Goal: Information Seeking & Learning: Learn about a topic

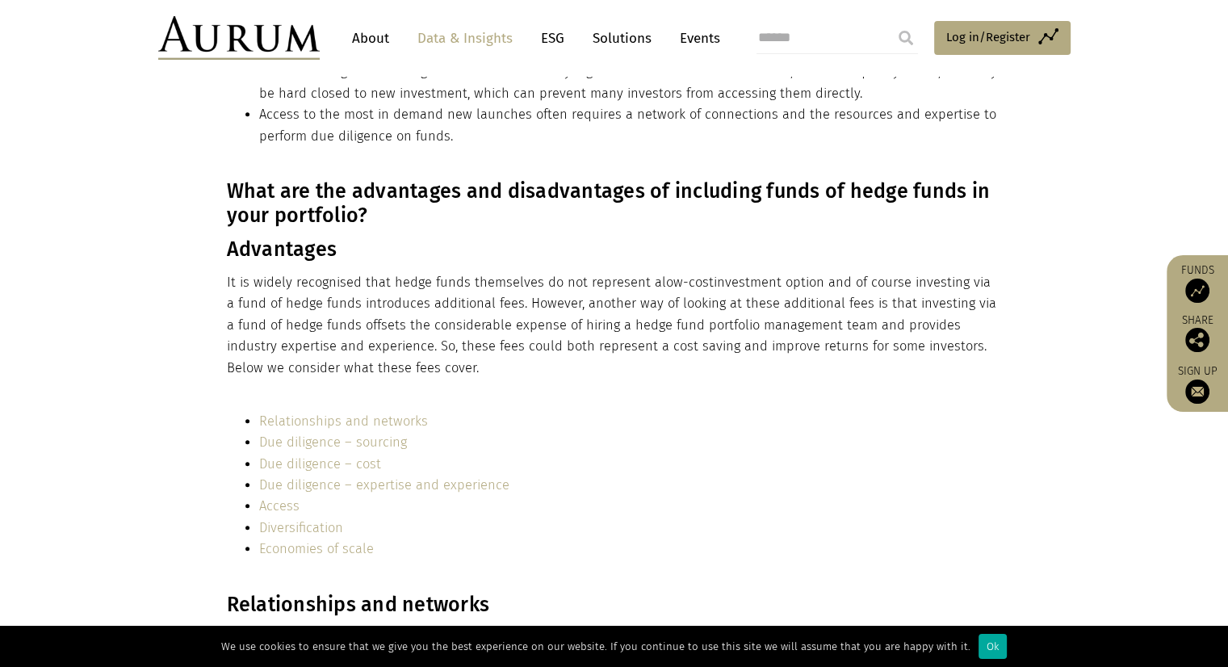
scroll to position [1696, 0]
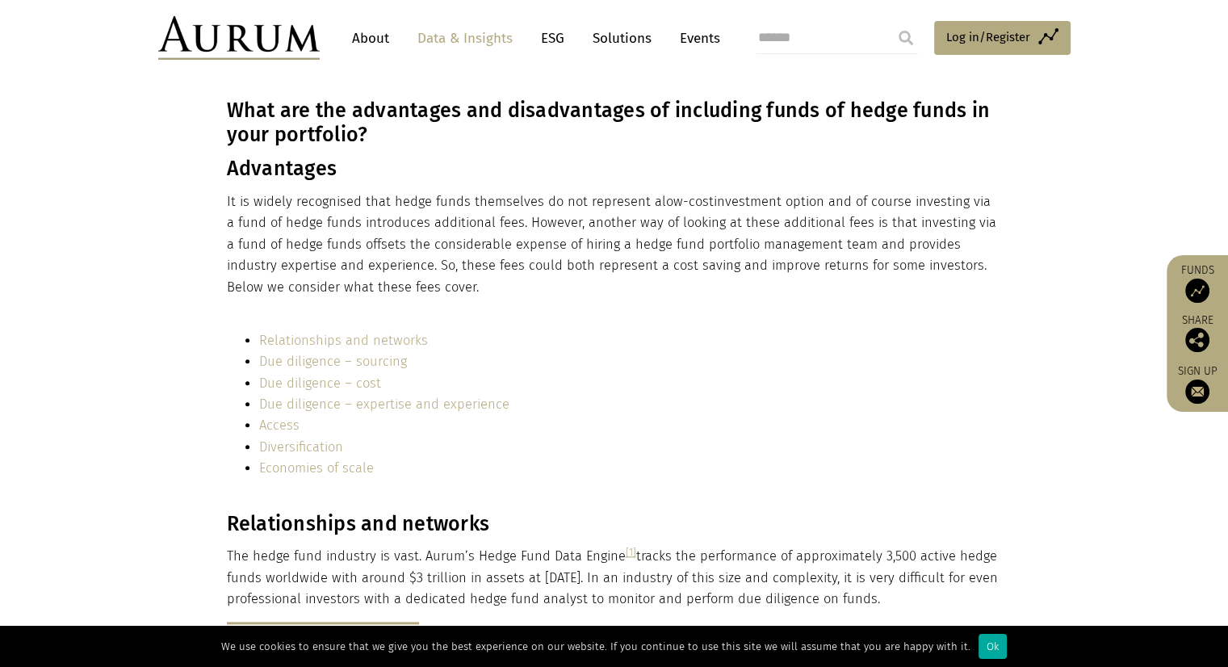
drag, startPoint x: 395, startPoint y: 267, endPoint x: 762, endPoint y: 281, distance: 366.9
click at [762, 281] on p "It is widely recognised that hedge funds themselves do not represent a low-cost…" at bounding box center [612, 244] width 771 height 107
drag, startPoint x: 239, startPoint y: 224, endPoint x: 497, endPoint y: 231, distance: 257.7
click at [497, 231] on p "It is widely recognised that hedge funds themselves do not represent a low-cost…" at bounding box center [612, 244] width 771 height 107
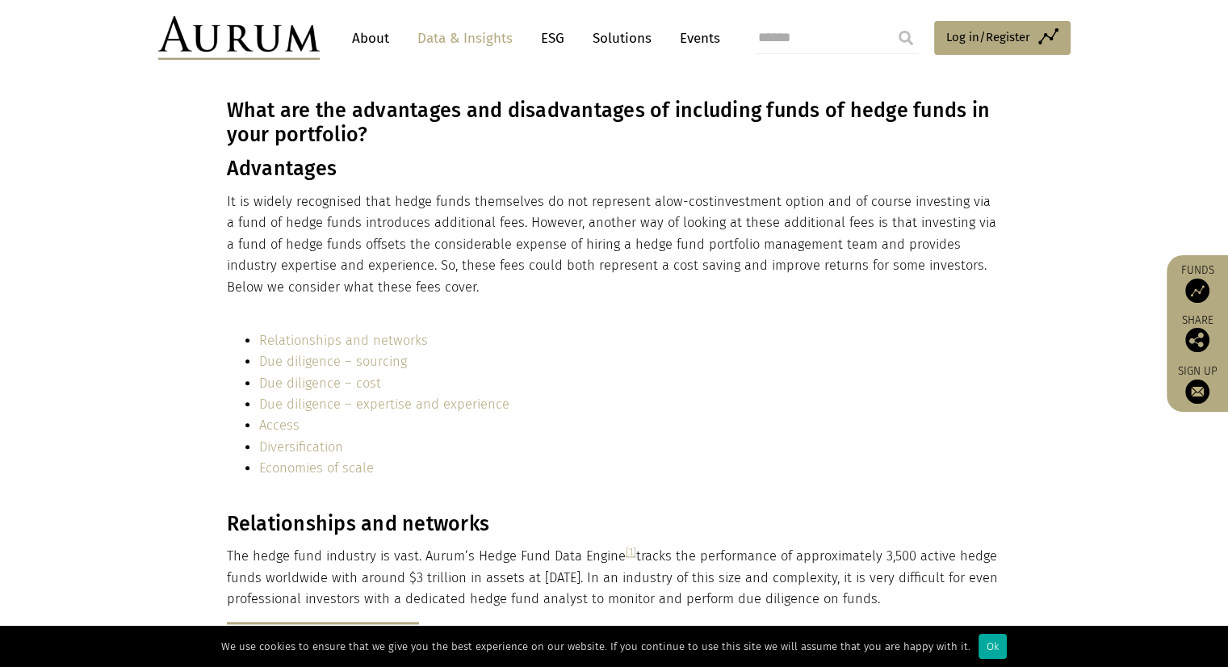
click at [452, 267] on p "It is widely recognised that hedge funds themselves do not represent a low-cost…" at bounding box center [612, 244] width 771 height 107
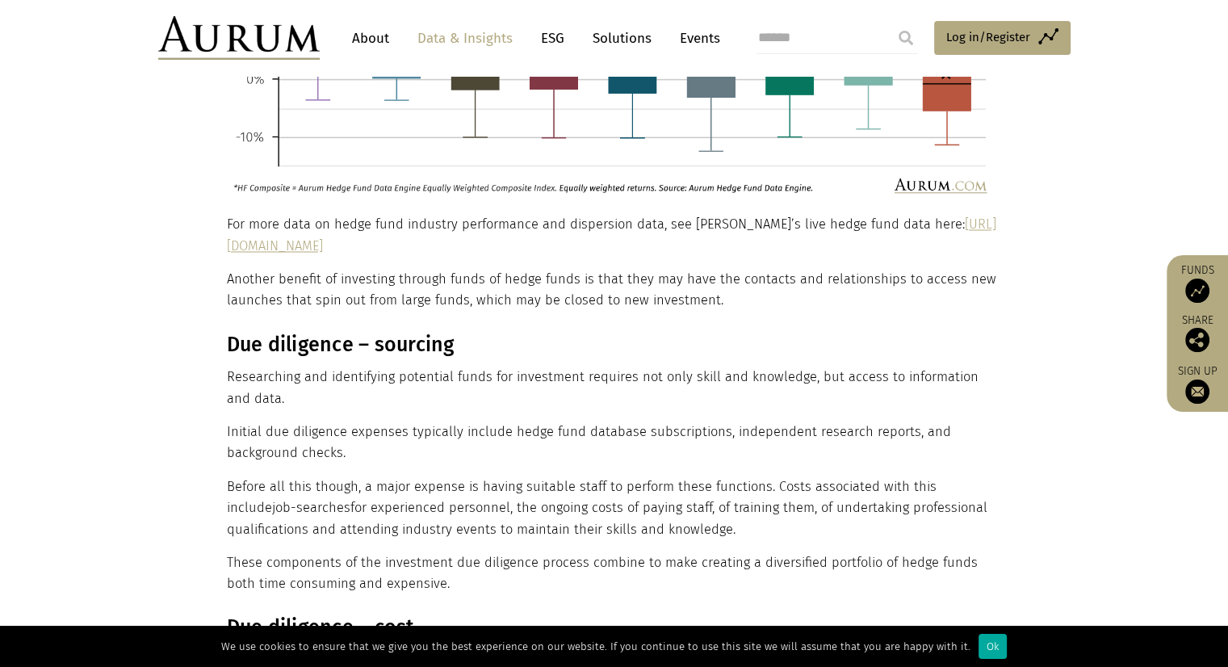
scroll to position [2746, 0]
drag, startPoint x: 831, startPoint y: 359, endPoint x: 831, endPoint y: 372, distance: 13.7
click at [831, 372] on p "Researching and identifying potential funds for investment requires not only sk…" at bounding box center [612, 386] width 771 height 43
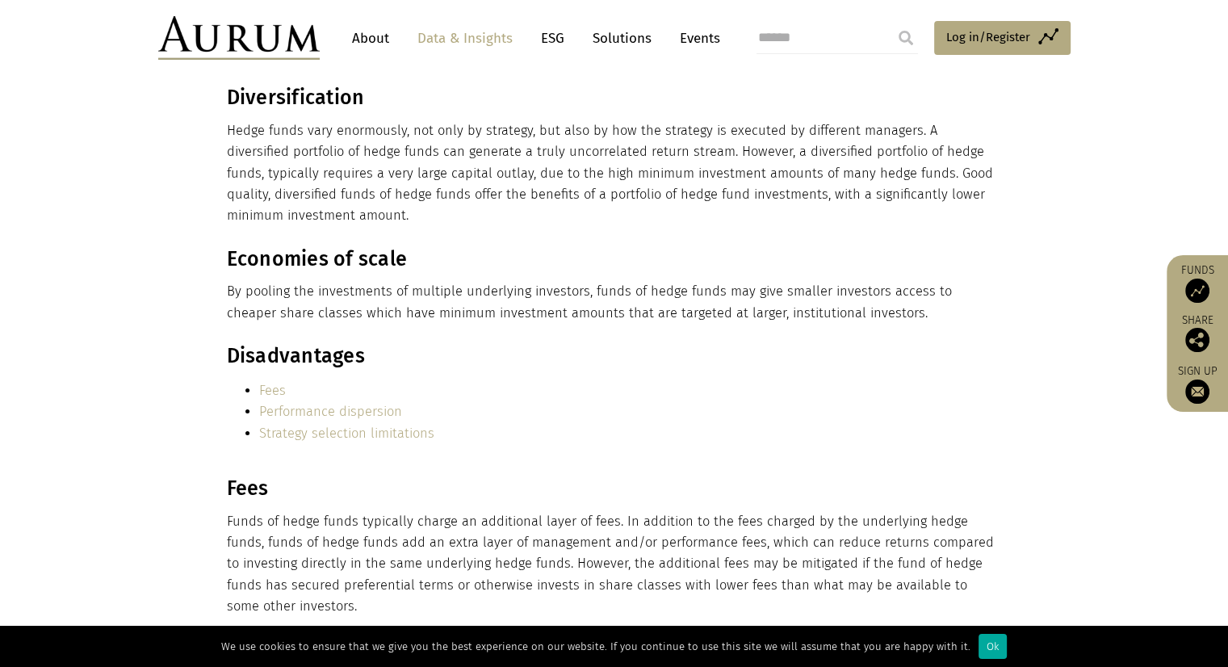
scroll to position [5088, 0]
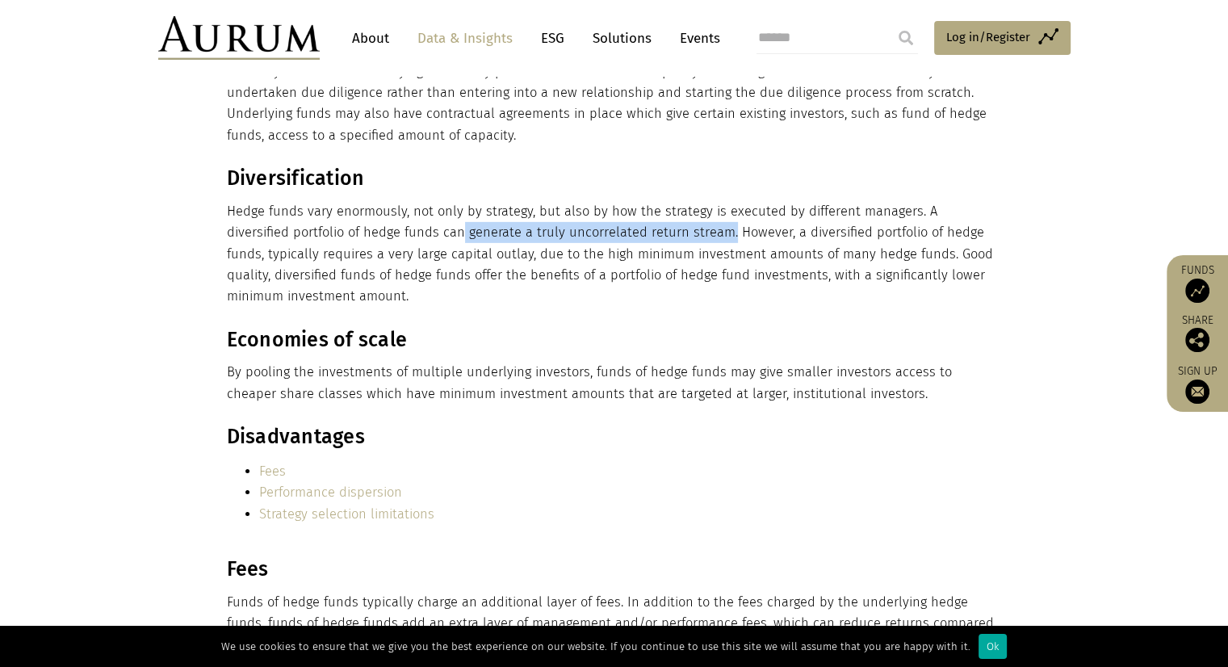
drag, startPoint x: 401, startPoint y: 188, endPoint x: 660, endPoint y: 192, distance: 259.3
click at [660, 201] on p "Hedge funds vary enormously, not only by strategy, but also by how the strategy…" at bounding box center [612, 254] width 771 height 107
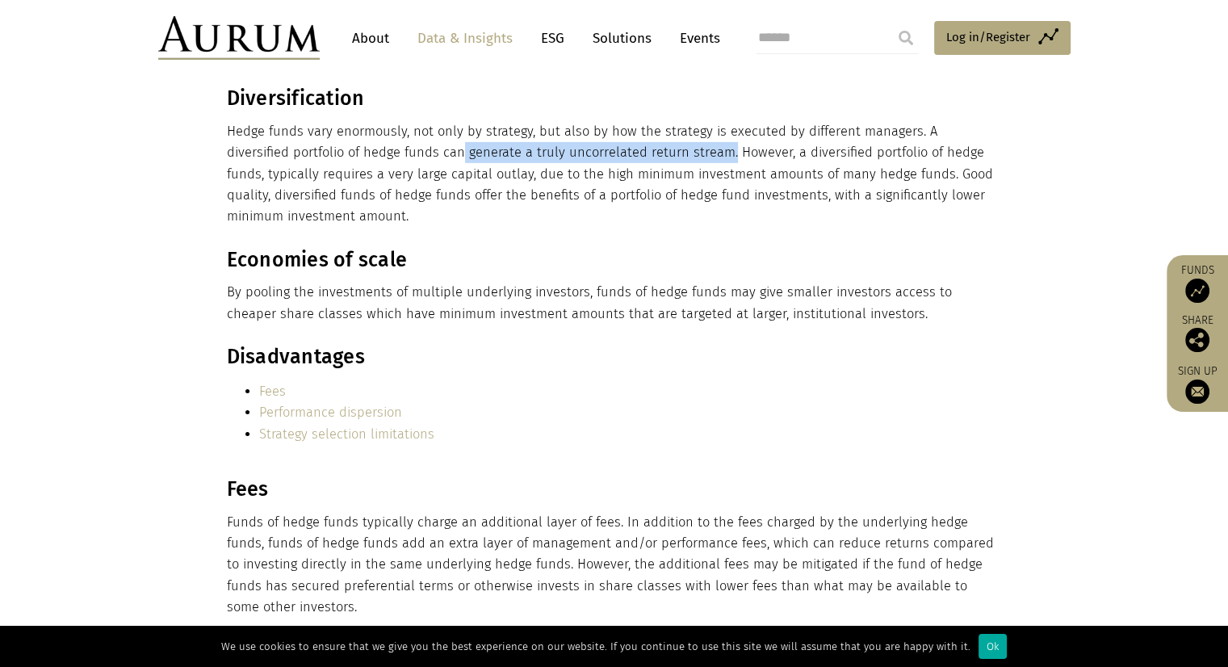
scroll to position [5168, 0]
click at [627, 247] on h3 "Economies of scale" at bounding box center [612, 259] width 771 height 24
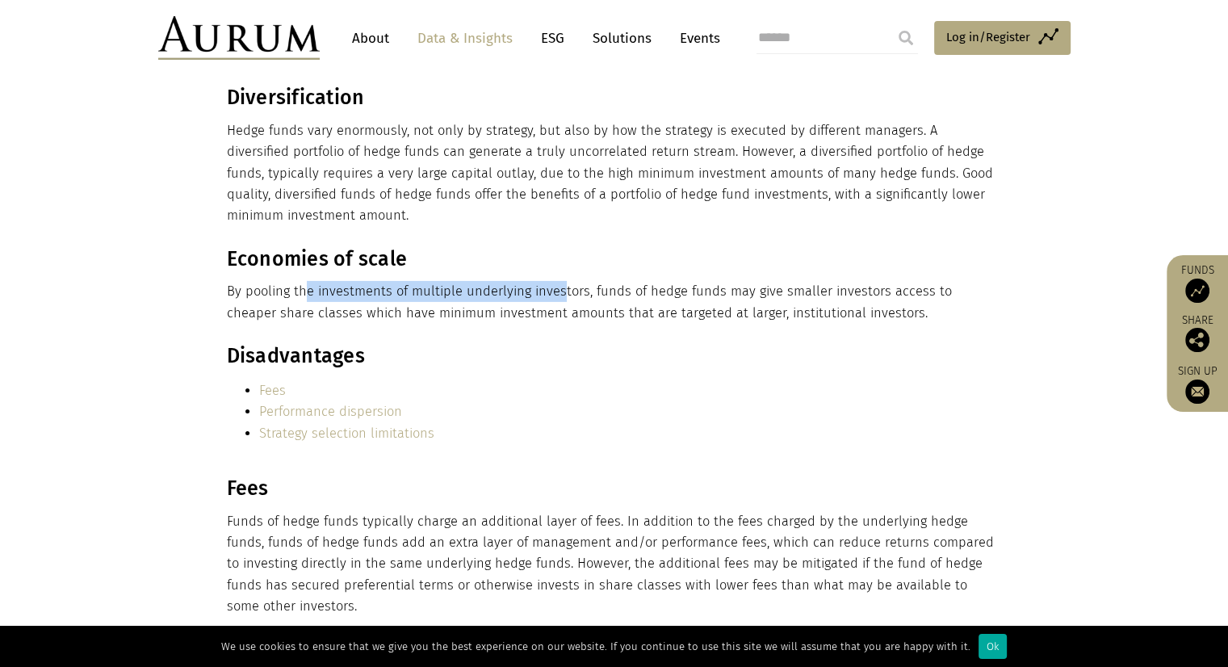
drag, startPoint x: 307, startPoint y: 246, endPoint x: 560, endPoint y: 242, distance: 253.6
click at [560, 281] on p "By pooling the investments of multiple underlying investors, funds of hedge fun…" at bounding box center [612, 302] width 771 height 43
click at [920, 281] on p "By pooling the investments of multiple underlying investors, funds of hedge fun…" at bounding box center [612, 302] width 771 height 43
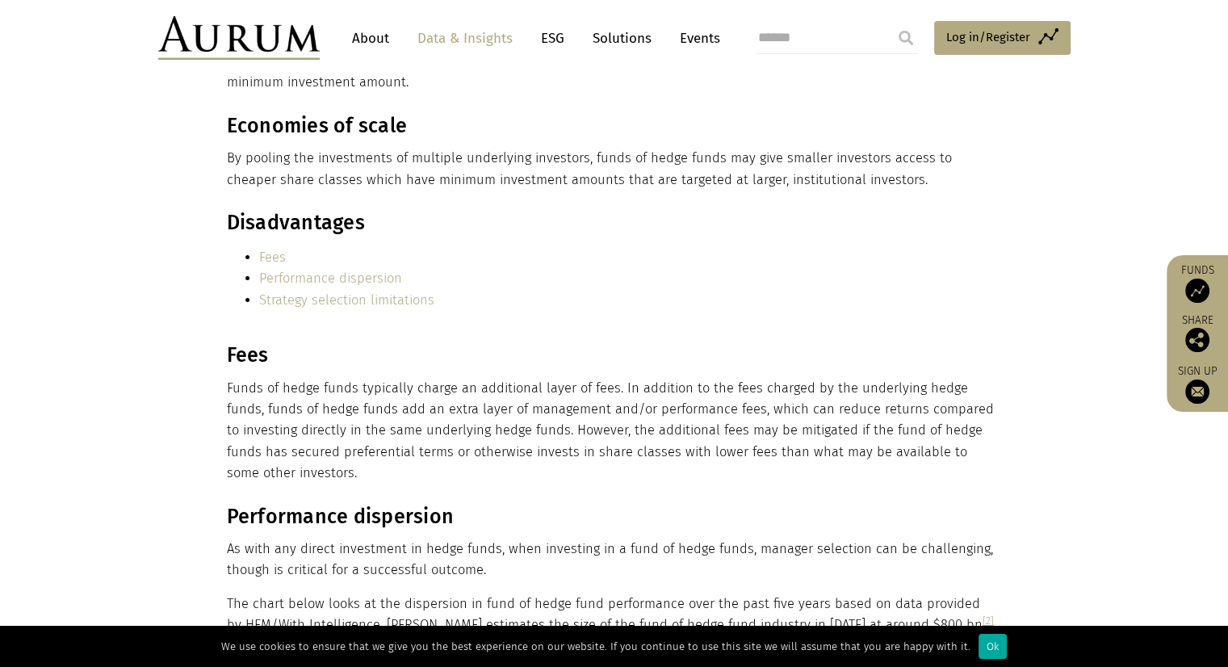
scroll to position [5330, 0]
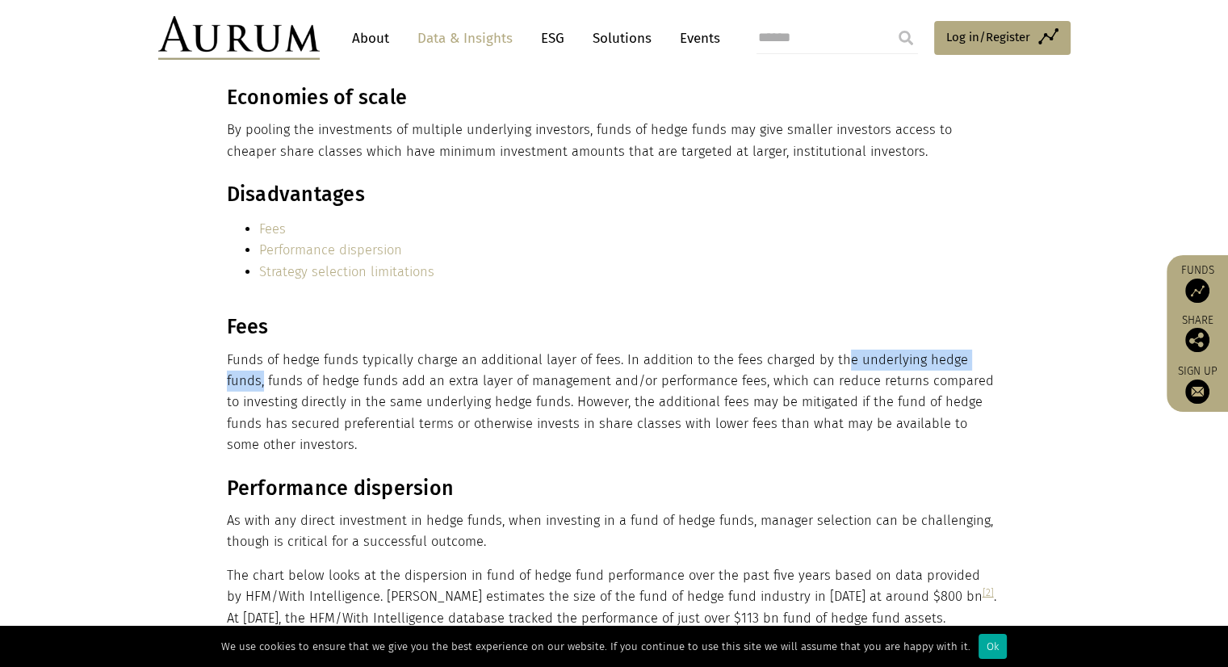
drag, startPoint x: 837, startPoint y: 325, endPoint x: 992, endPoint y: 321, distance: 155.1
click at [992, 350] on p "Funds of hedge funds typically charge an additional layer of fees. In addition …" at bounding box center [612, 403] width 771 height 107
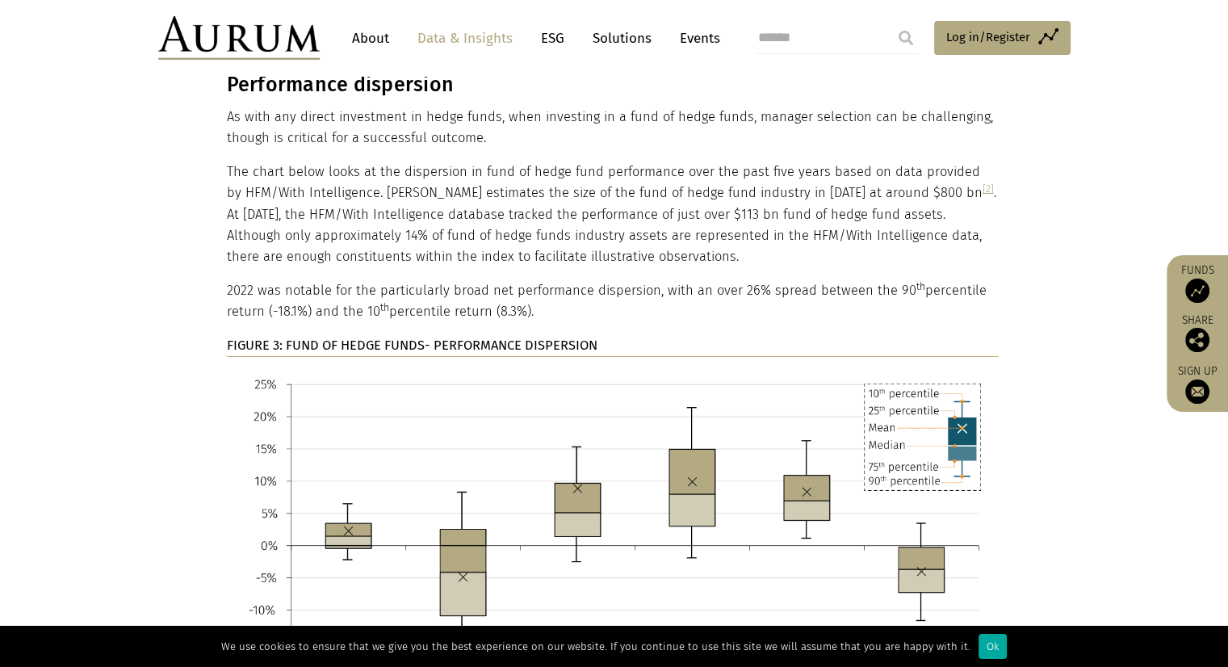
scroll to position [5815, 0]
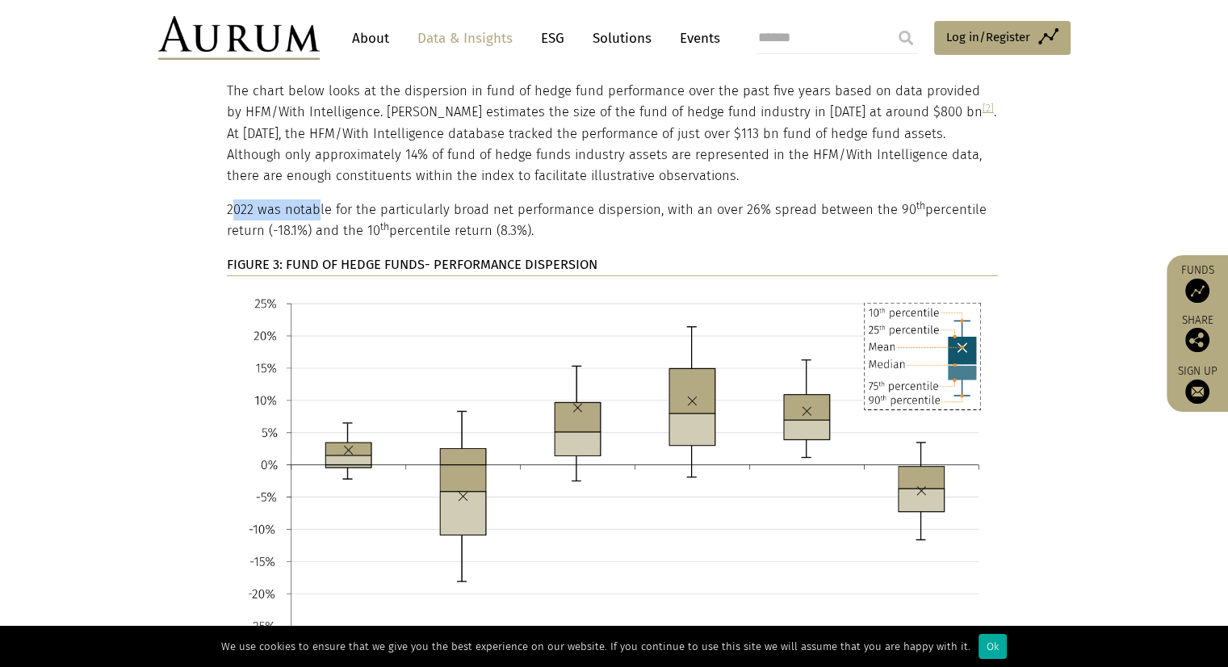
drag, startPoint x: 234, startPoint y: 168, endPoint x: 318, endPoint y: 161, distance: 84.3
click at [318, 199] on p "2022 was notable for the particularly broad net performance dispersion, with an…" at bounding box center [612, 220] width 771 height 43
click at [818, 199] on p "2022 was notable for the particularly broad net performance dispersion, with an…" at bounding box center [612, 220] width 771 height 43
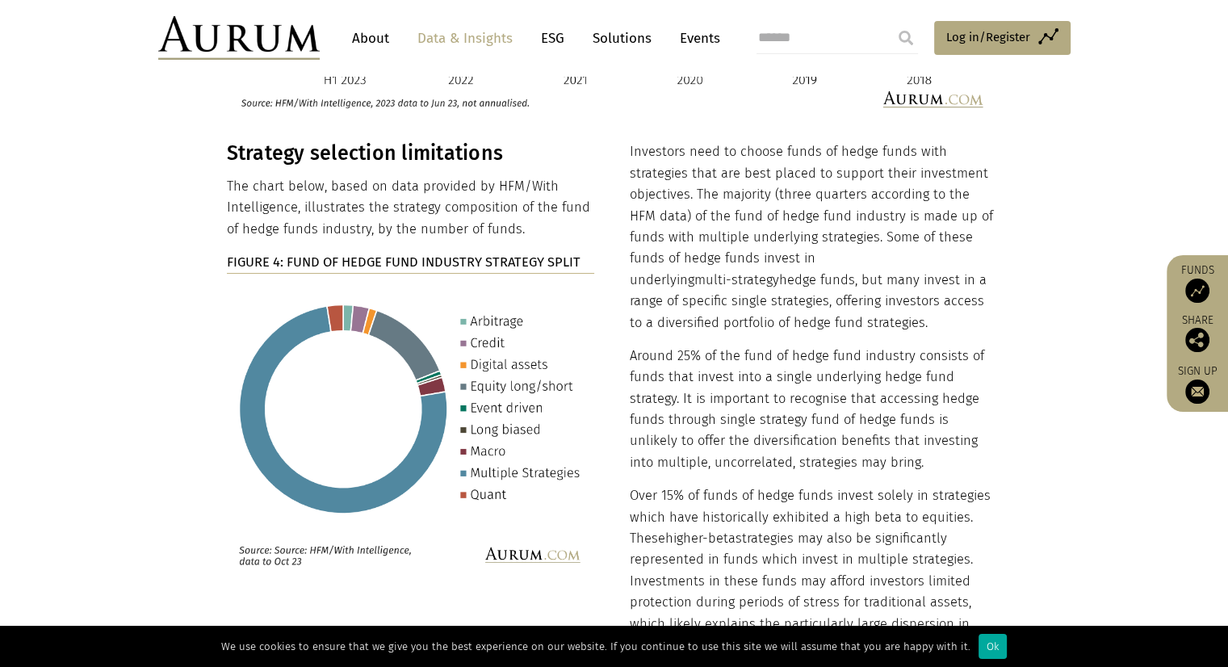
scroll to position [6299, 0]
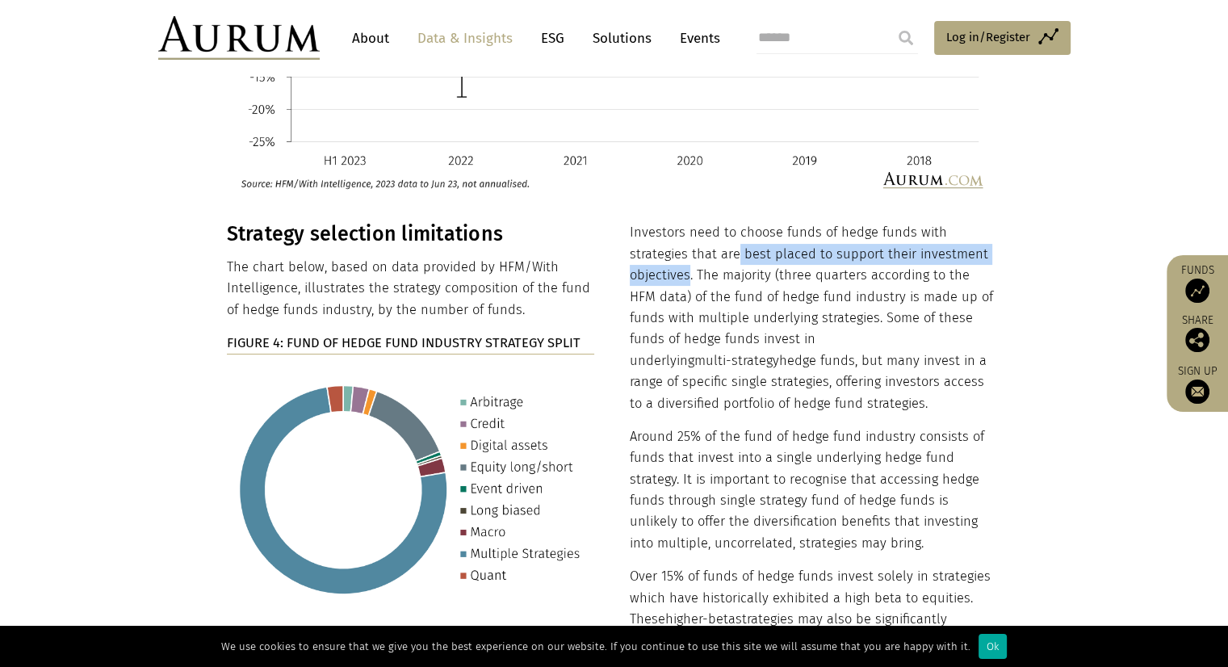
drag, startPoint x: 738, startPoint y: 212, endPoint x: 688, endPoint y: 232, distance: 54.0
click at [688, 232] on p "Investors need to choose funds of hedge funds with strategies that are best pla…" at bounding box center [814, 318] width 368 height 192
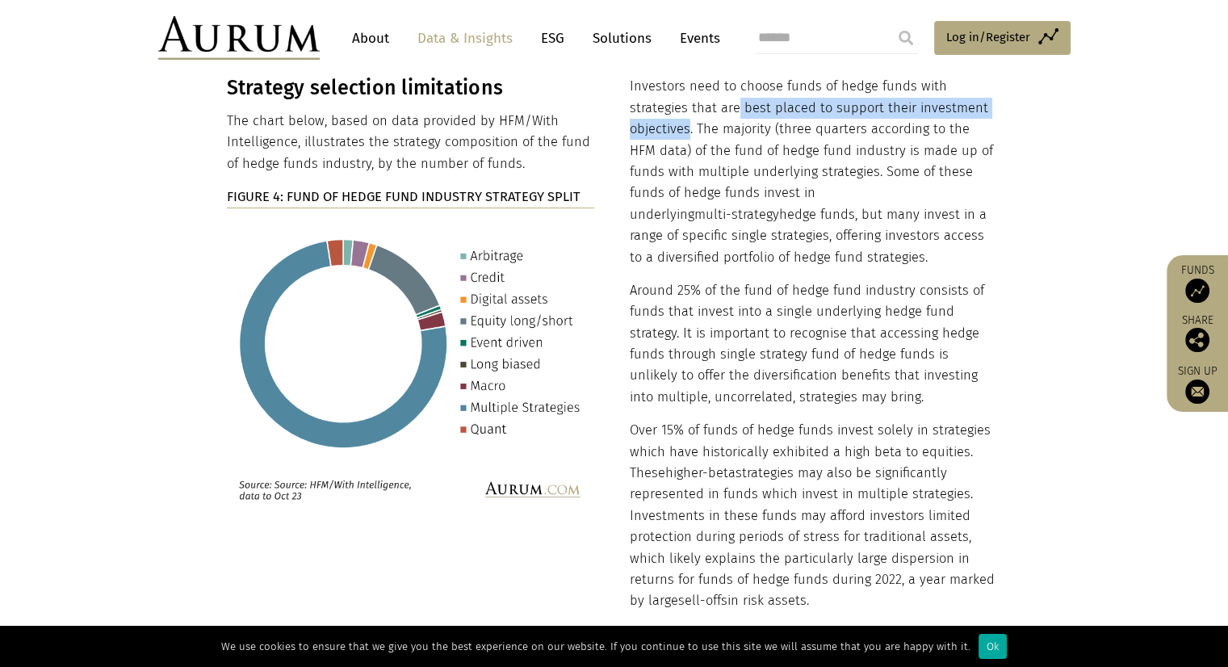
scroll to position [6461, 0]
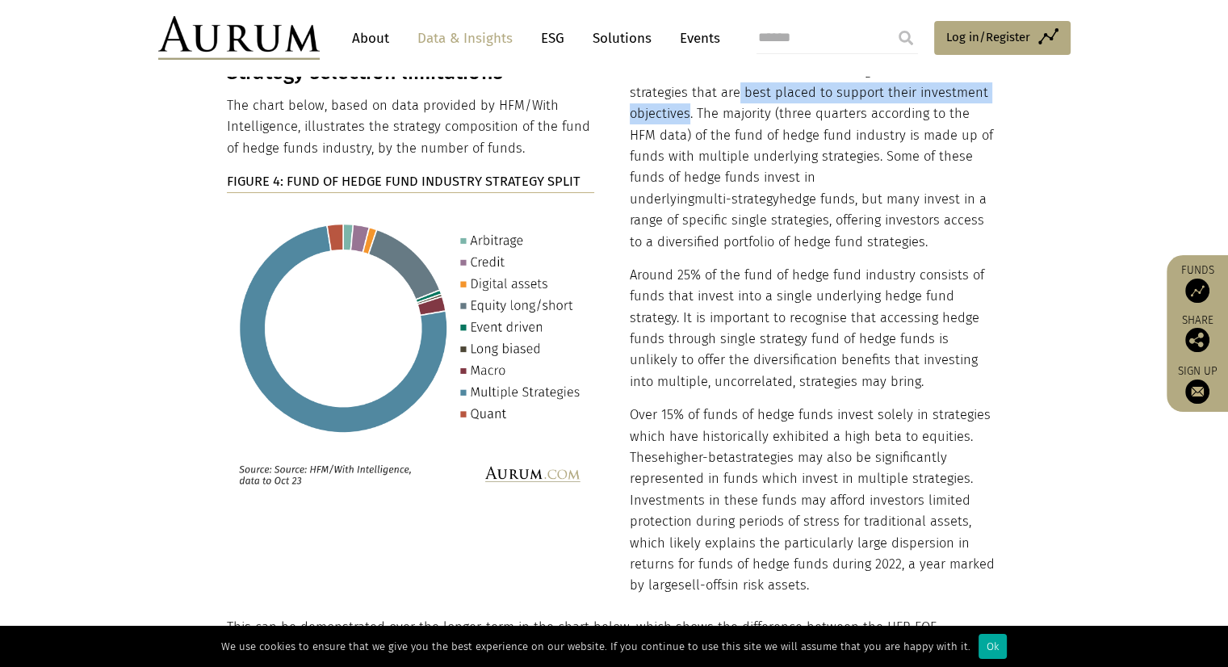
click at [405, 225] on img at bounding box center [411, 350] width 368 height 290
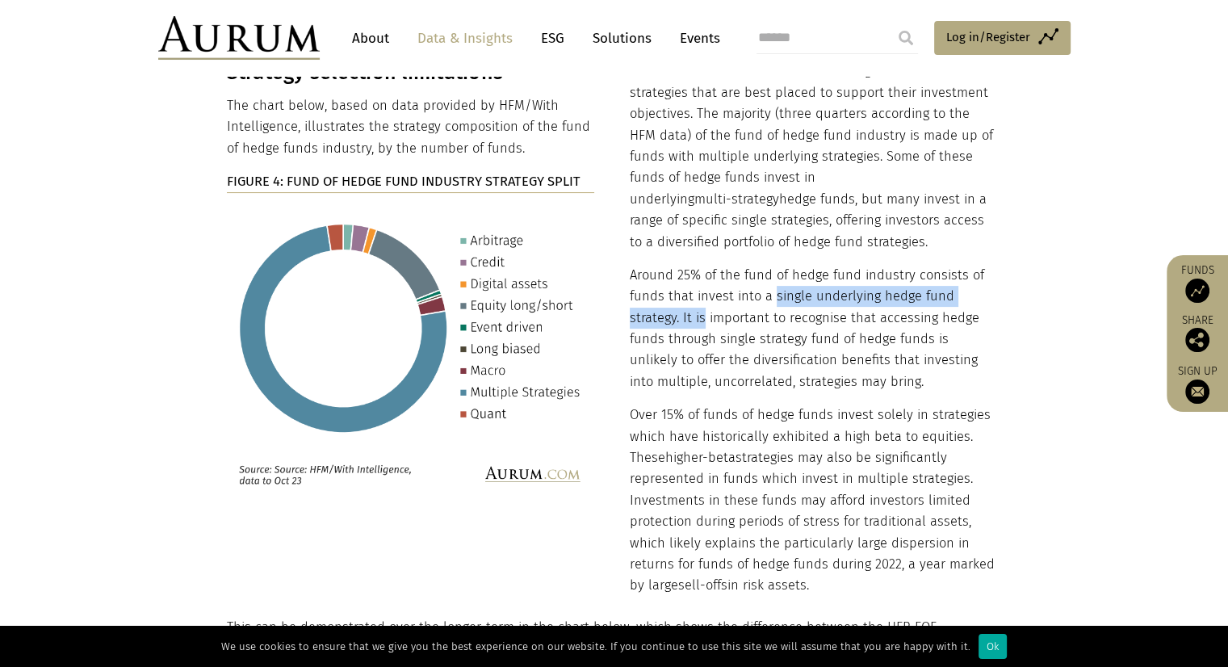
drag, startPoint x: 774, startPoint y: 254, endPoint x: 705, endPoint y: 278, distance: 72.5
click at [705, 278] on p "Around 25% of the fund of hedge fund industry consists of funds that invest int…" at bounding box center [814, 329] width 368 height 128
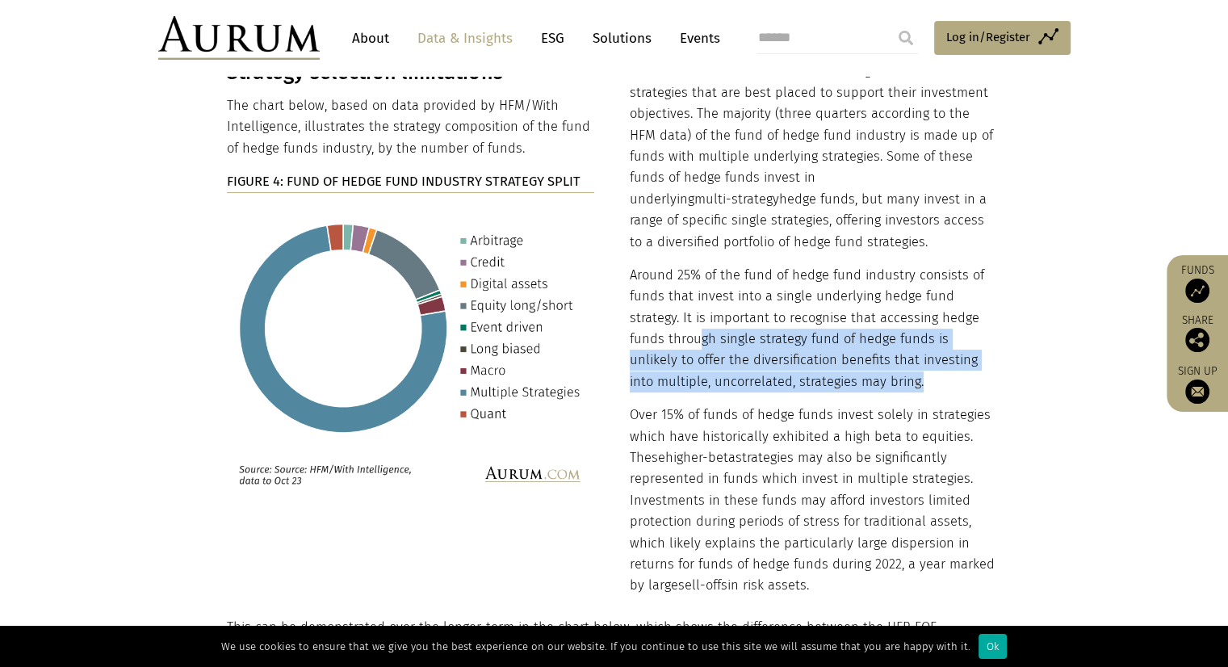
drag, startPoint x: 702, startPoint y: 297, endPoint x: 922, endPoint y: 346, distance: 225.9
click at [922, 346] on p "Around 25% of the fund of hedge fund industry consists of funds that invest int…" at bounding box center [814, 329] width 368 height 128
click at [954, 348] on p "Around 25% of the fund of hedge fund industry consists of funds that invest int…" at bounding box center [814, 329] width 368 height 128
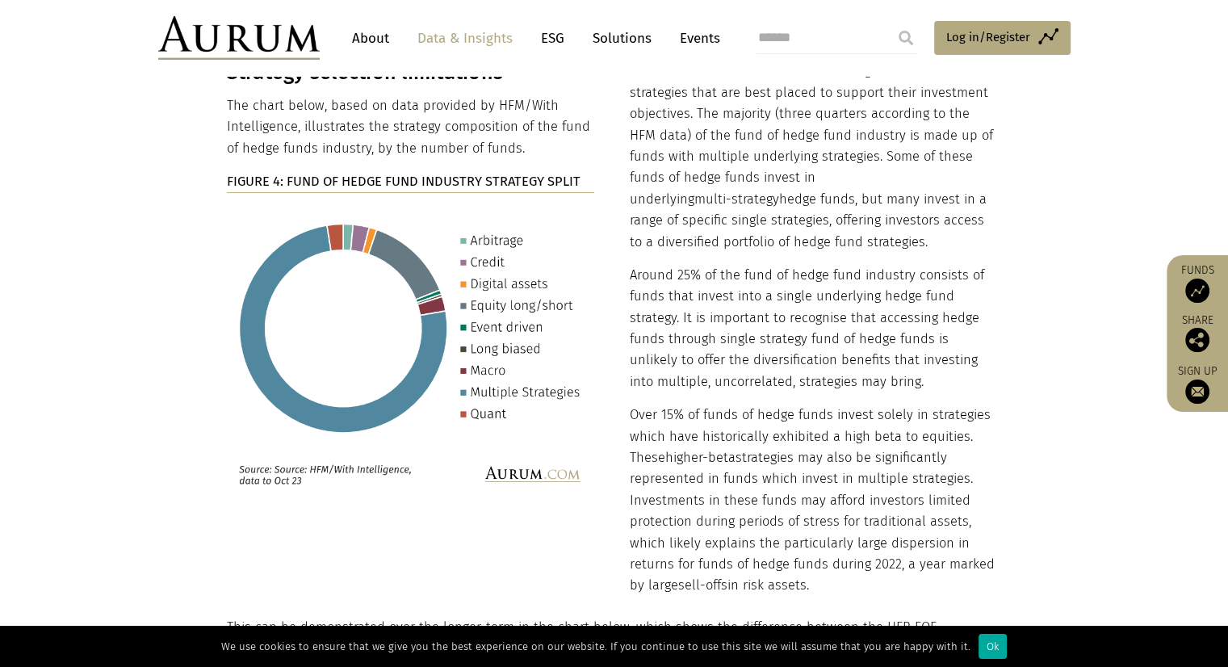
click at [663, 405] on p "Over 15% of funds of hedge funds invest solely in strategies which have histori…" at bounding box center [814, 501] width 368 height 192
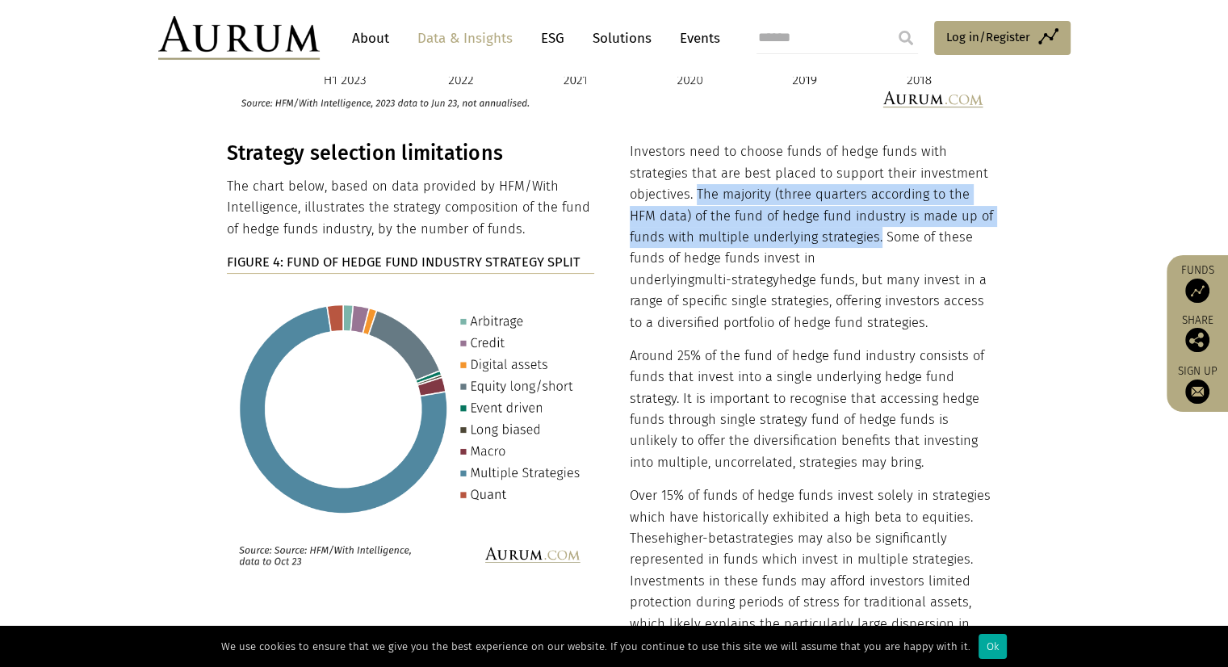
drag, startPoint x: 695, startPoint y: 149, endPoint x: 839, endPoint y: 197, distance: 151.7
click at [839, 197] on p "Investors need to choose funds of hedge funds with strategies that are best pla…" at bounding box center [814, 237] width 368 height 192
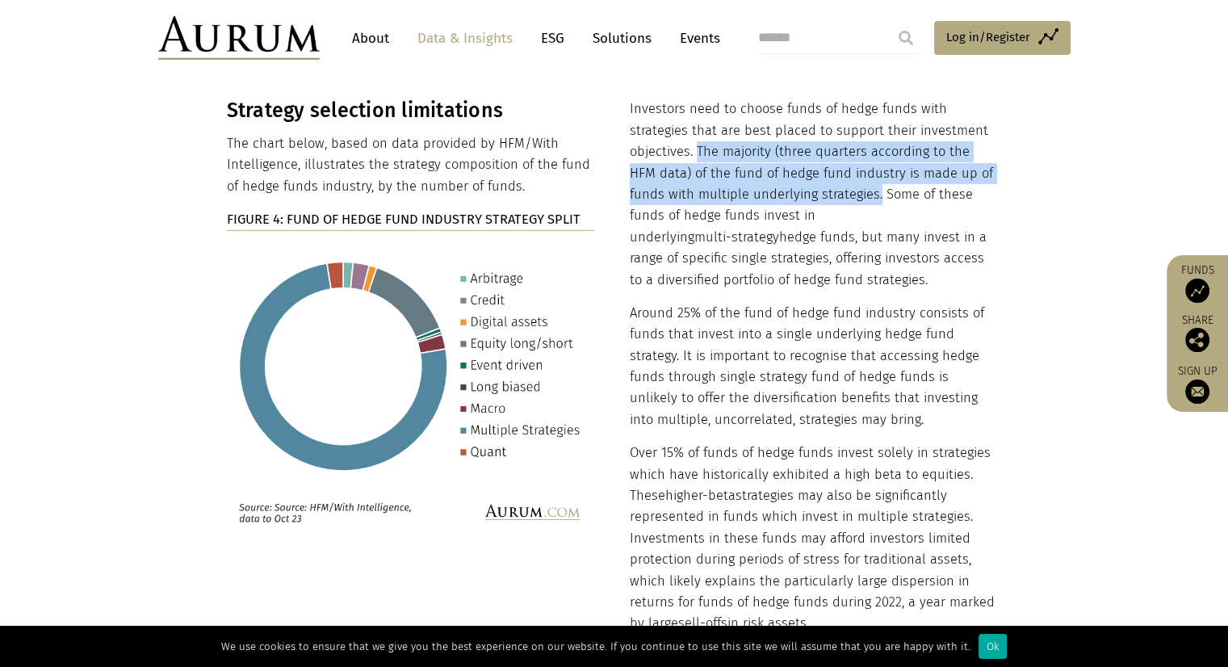
scroll to position [6541, 0]
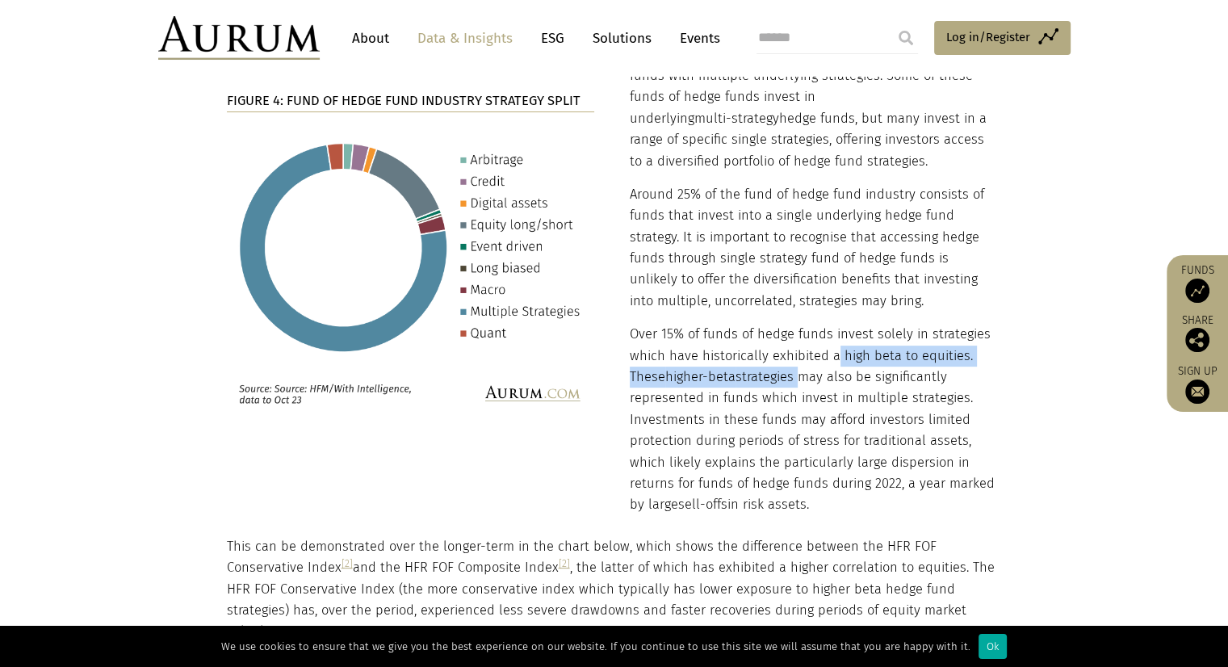
drag, startPoint x: 836, startPoint y: 311, endPoint x: 796, endPoint y: 338, distance: 48.2
click at [796, 338] on p "Over 15% of funds of hedge funds invest solely in strategies which have histori…" at bounding box center [814, 420] width 368 height 192
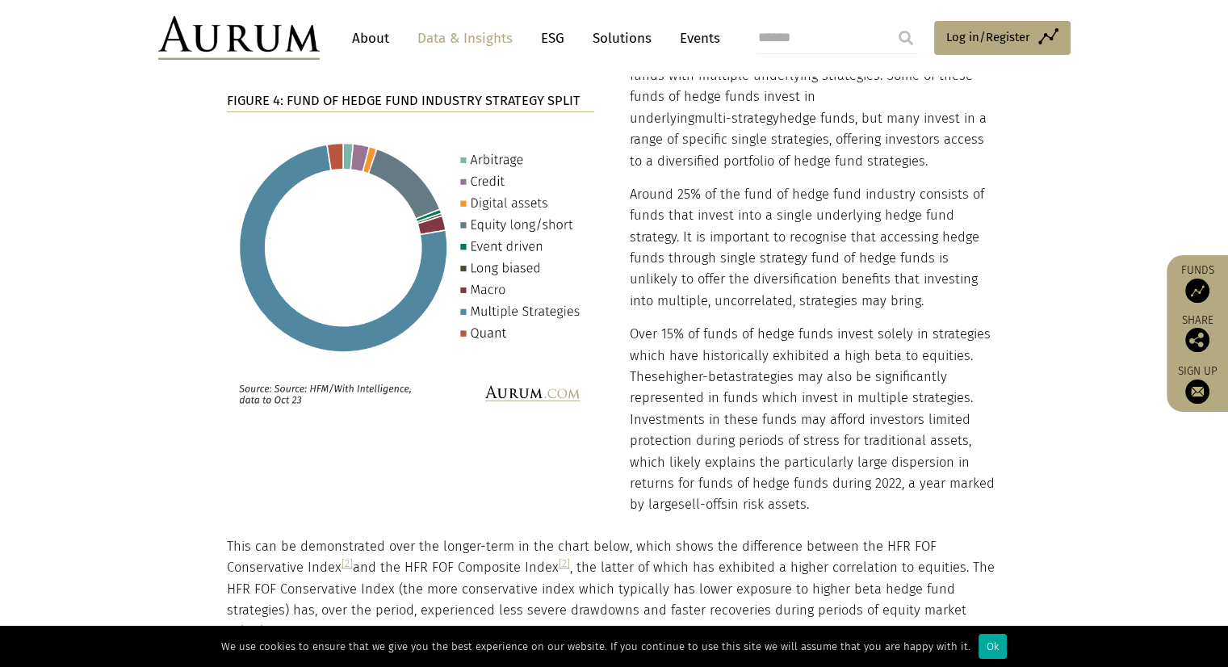
click at [843, 343] on p "Over 15% of funds of hedge funds invest solely in strategies which have histori…" at bounding box center [814, 420] width 368 height 192
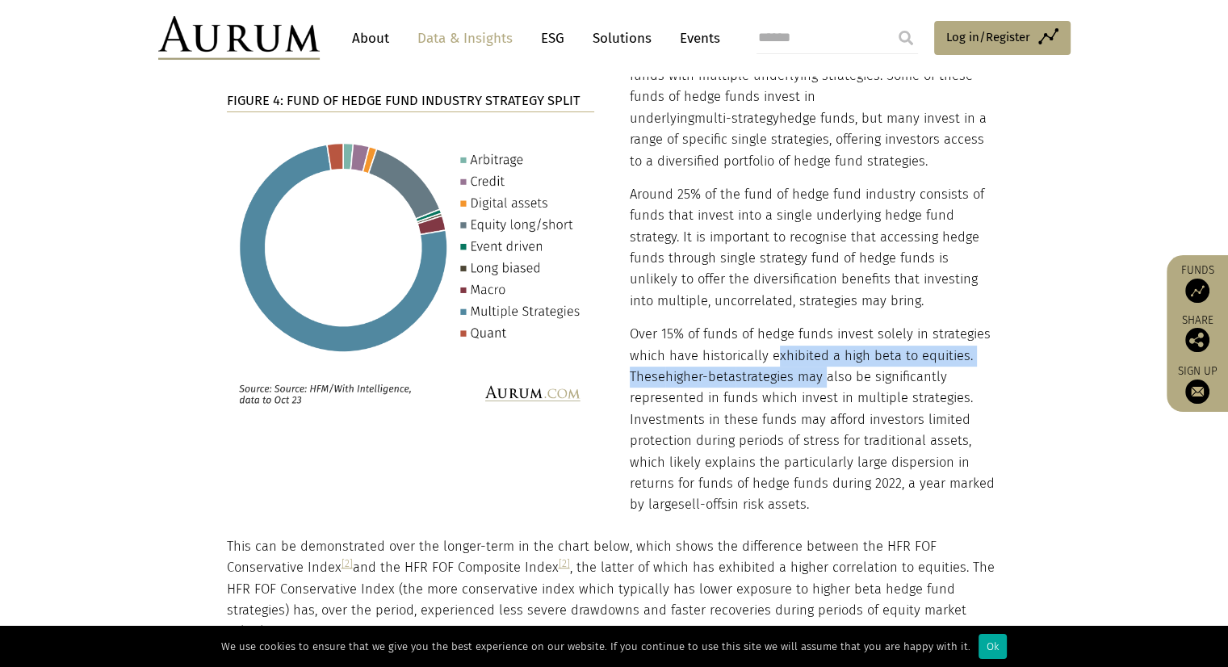
drag, startPoint x: 775, startPoint y: 311, endPoint x: 825, endPoint y: 325, distance: 51.9
click at [825, 325] on p "Over 15% of funds of hedge funds invest solely in strategies which have histori…" at bounding box center [814, 420] width 368 height 192
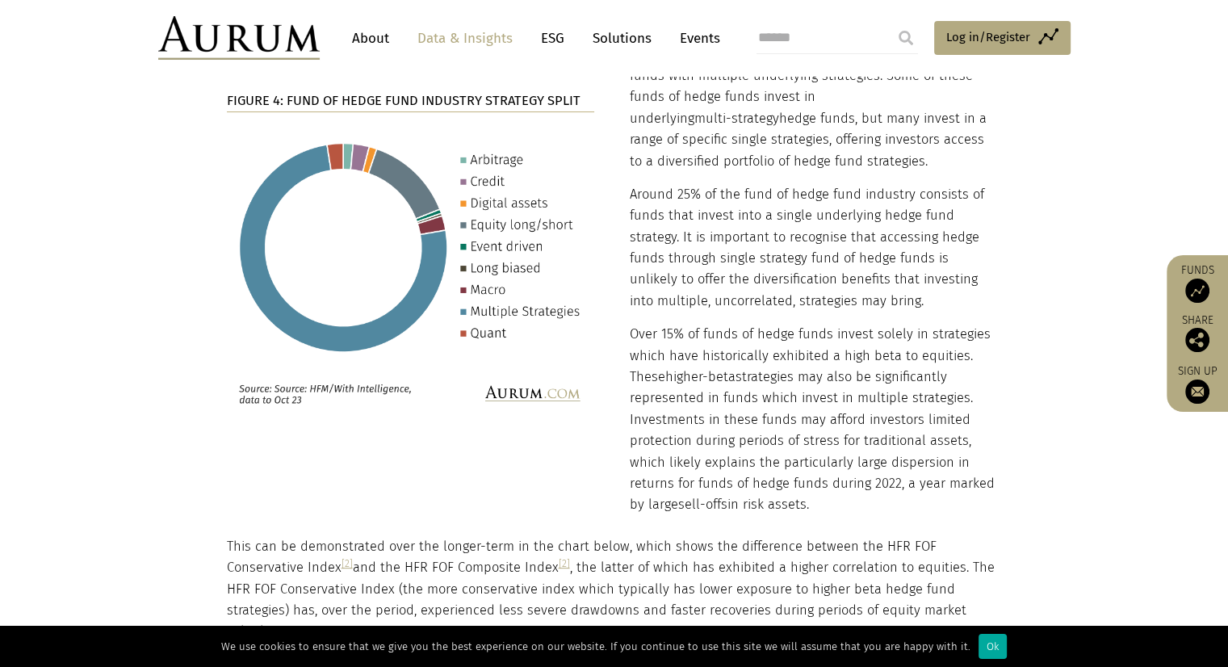
click at [810, 349] on p "Over 15% of funds of hedge funds invest solely in strategies which have histori…" at bounding box center [814, 420] width 368 height 192
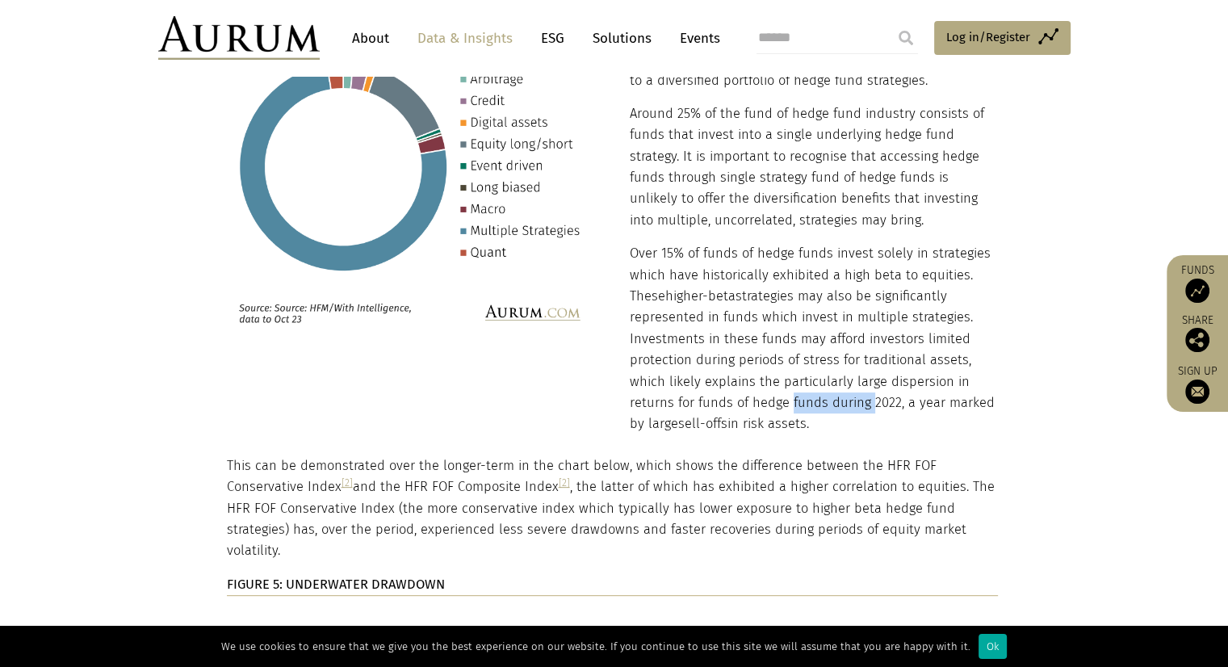
drag, startPoint x: 783, startPoint y: 359, endPoint x: 866, endPoint y: 363, distance: 83.3
click at [866, 363] on p "Over 15% of funds of hedge funds invest solely in strategies which have histori…" at bounding box center [814, 339] width 368 height 192
click at [874, 395] on section "Strategy selection limitations The chart below, based on data provided by HFM/W…" at bounding box center [614, 177] width 1228 height 556
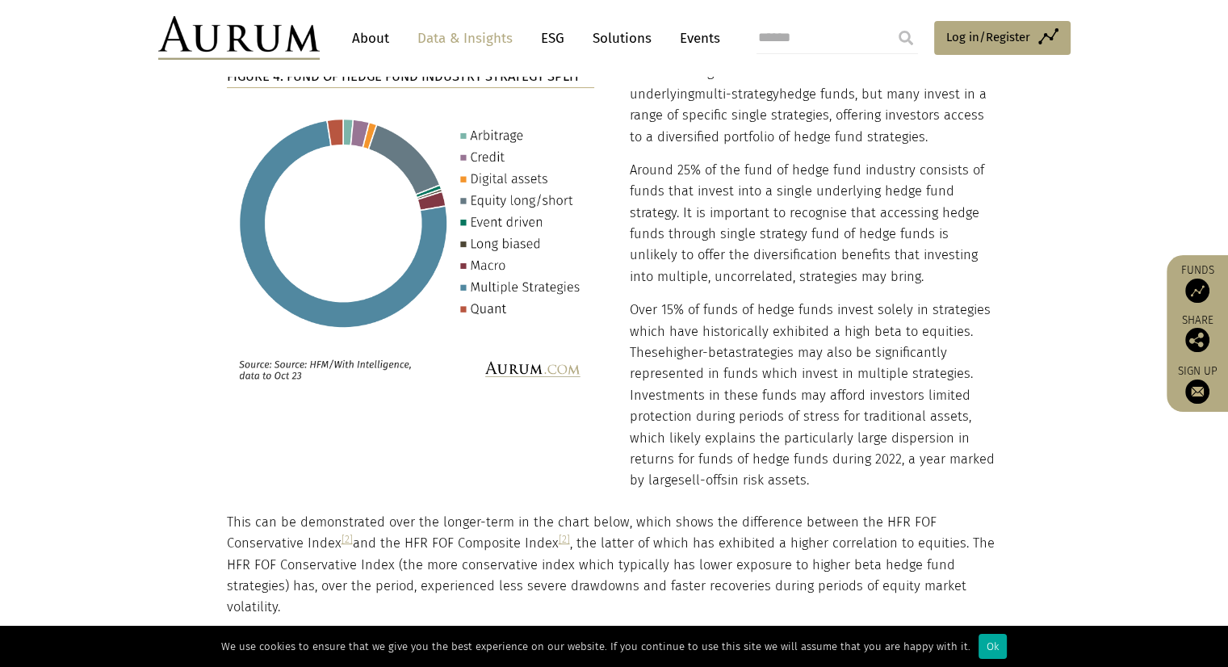
scroll to position [6541, 0]
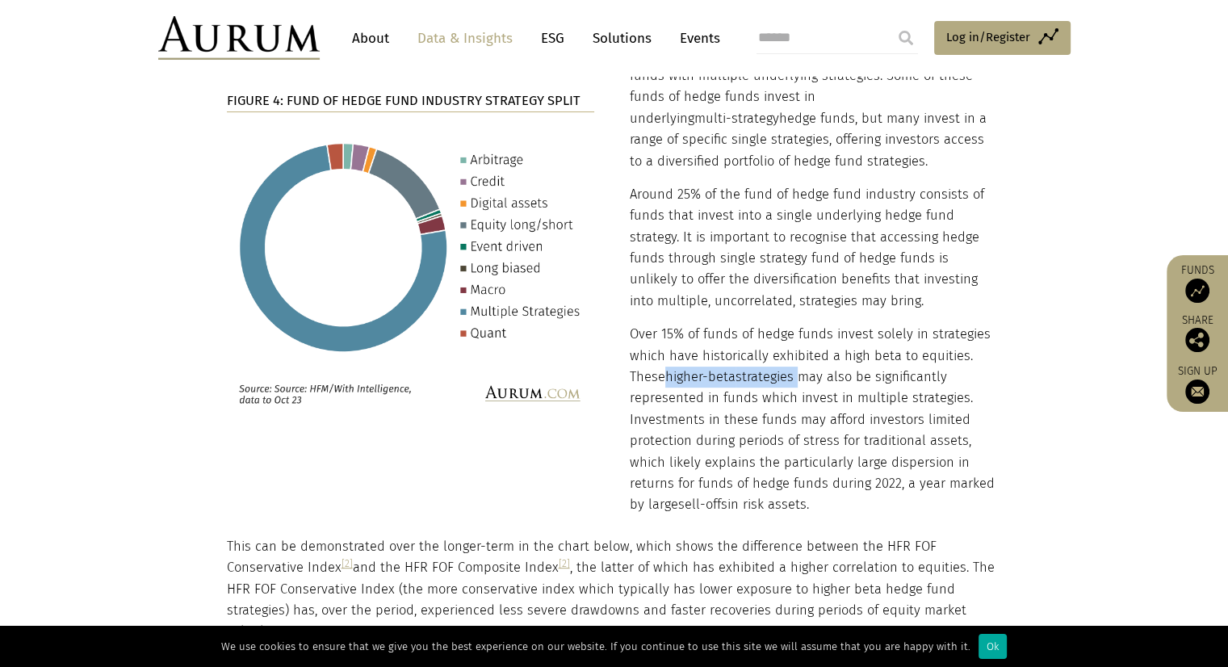
drag, startPoint x: 671, startPoint y: 333, endPoint x: 795, endPoint y: 341, distance: 124.6
click at [795, 341] on p "Over 15% of funds of hedge funds invest solely in strategies which have histori…" at bounding box center [814, 420] width 368 height 192
copy p "higher-beta strategies"
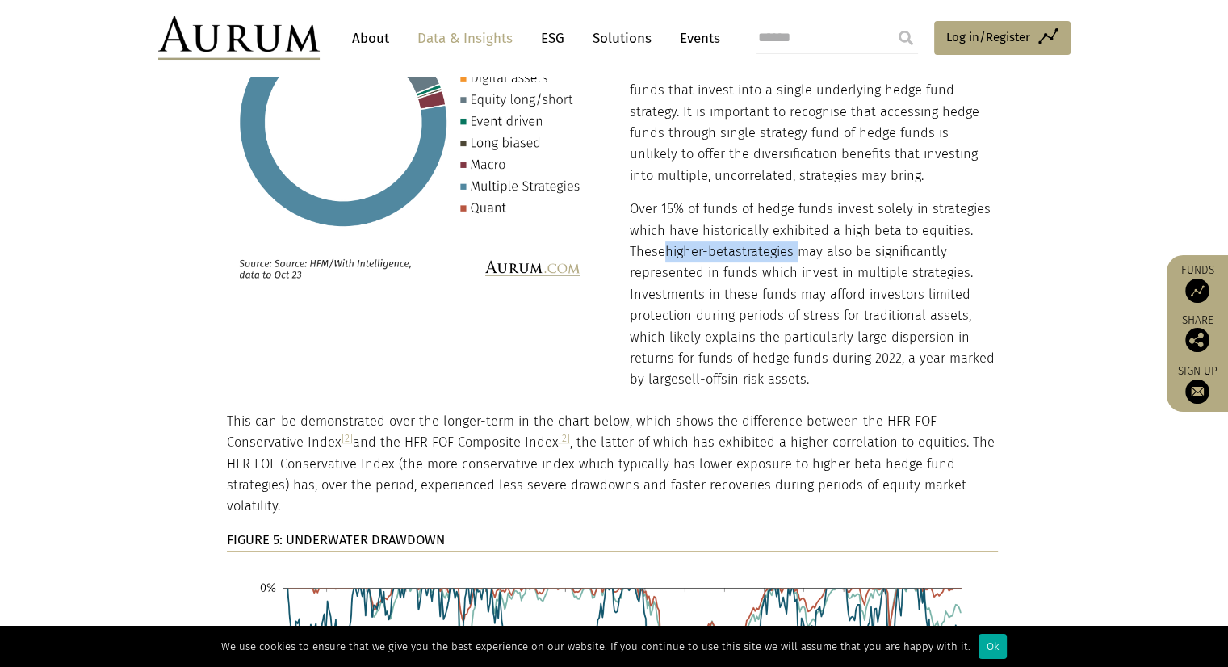
scroll to position [6703, 0]
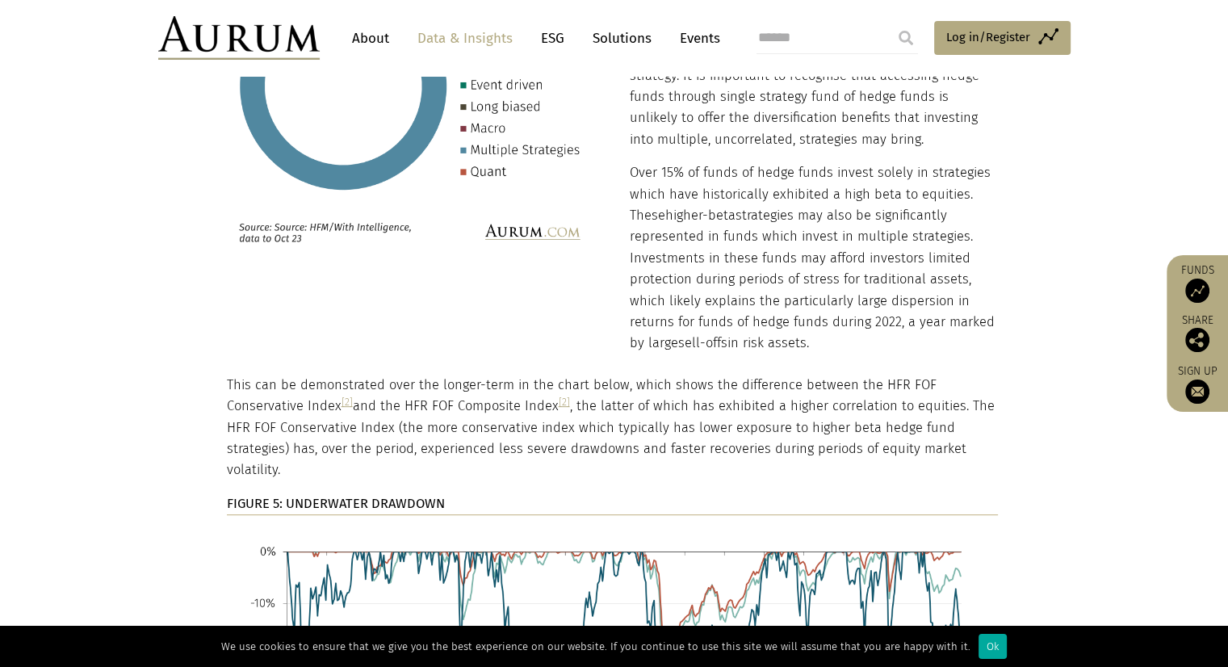
click at [825, 227] on p "Over 15% of funds of hedge funds invest solely in strategies which have histori…" at bounding box center [814, 258] width 368 height 192
drag, startPoint x: 860, startPoint y: 216, endPoint x: 852, endPoint y: 307, distance: 90.8
click at [852, 307] on p "Over 15% of funds of hedge funds invest solely in strategies which have histori…" at bounding box center [814, 258] width 368 height 192
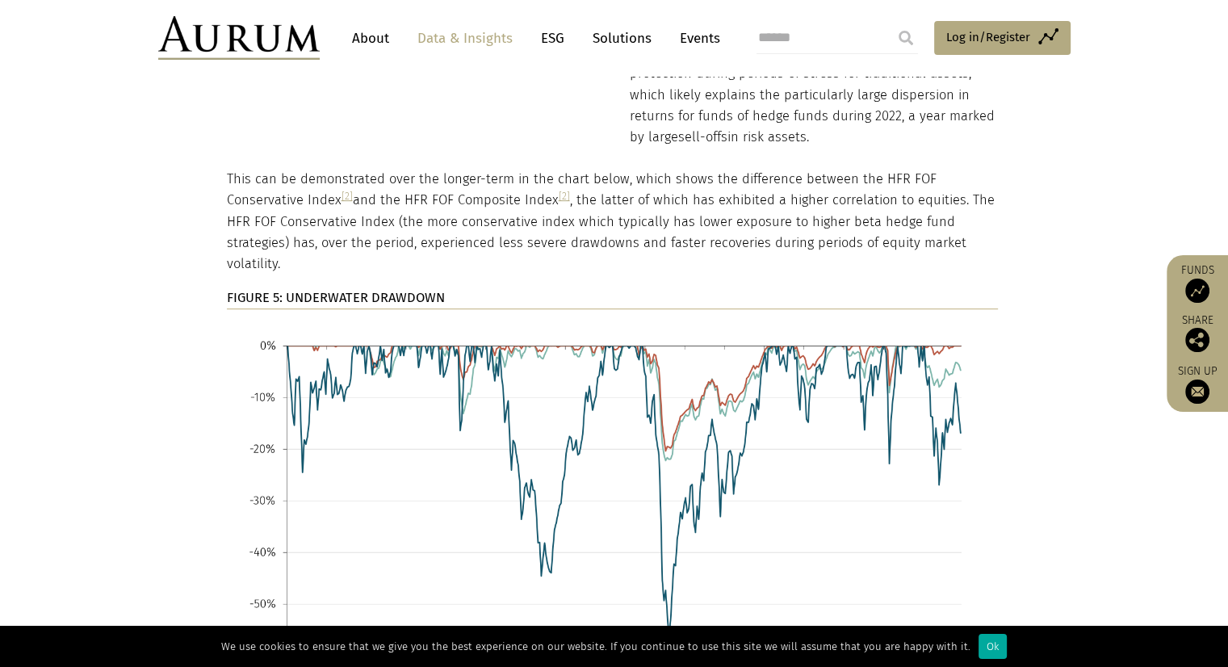
scroll to position [6864, 0]
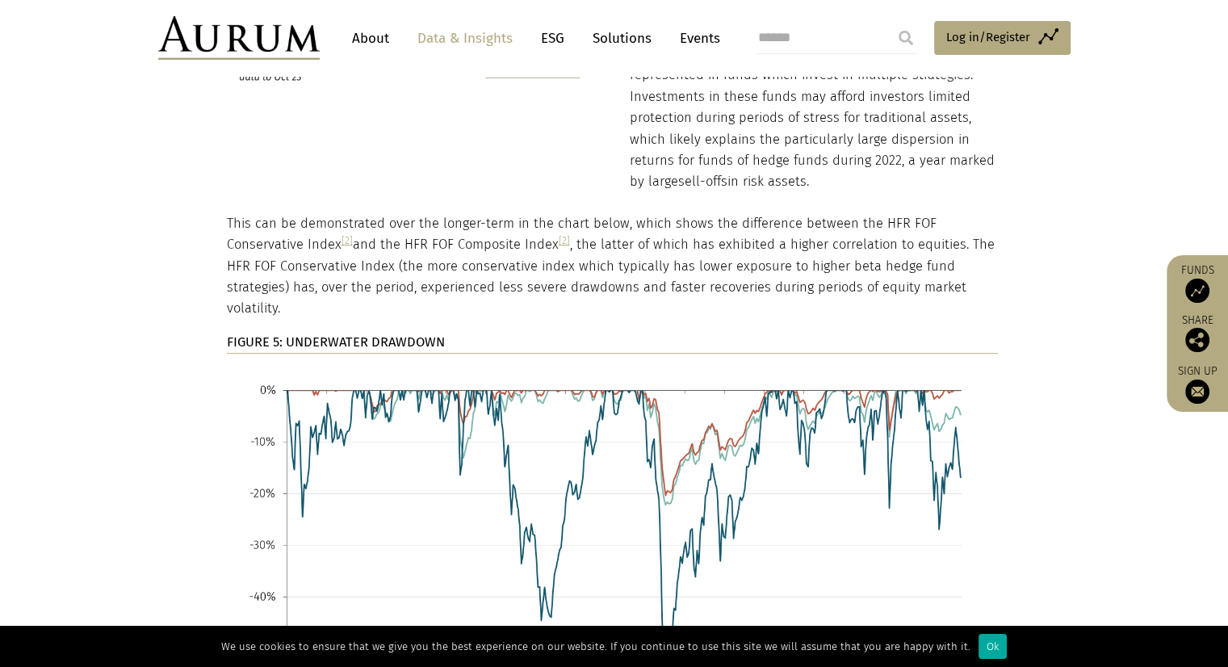
copy p "investors limited protection during periods of stress for traditional assets, w…"
click at [759, 253] on p "This can be demonstrated over the longer-term in the chart below, which shows t…" at bounding box center [612, 266] width 771 height 107
drag, startPoint x: 776, startPoint y: 252, endPoint x: 917, endPoint y: 244, distance: 141.6
click at [917, 244] on p "This can be demonstrated over the longer-term in the chart below, which shows t…" at bounding box center [612, 266] width 771 height 107
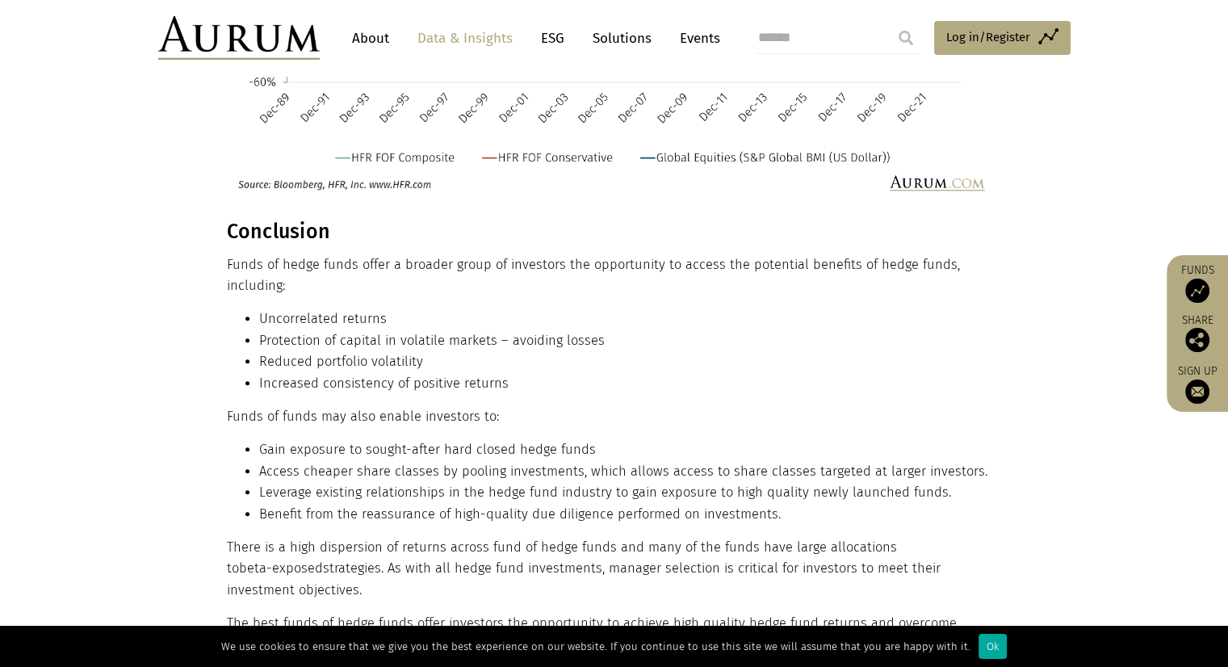
scroll to position [7510, 0]
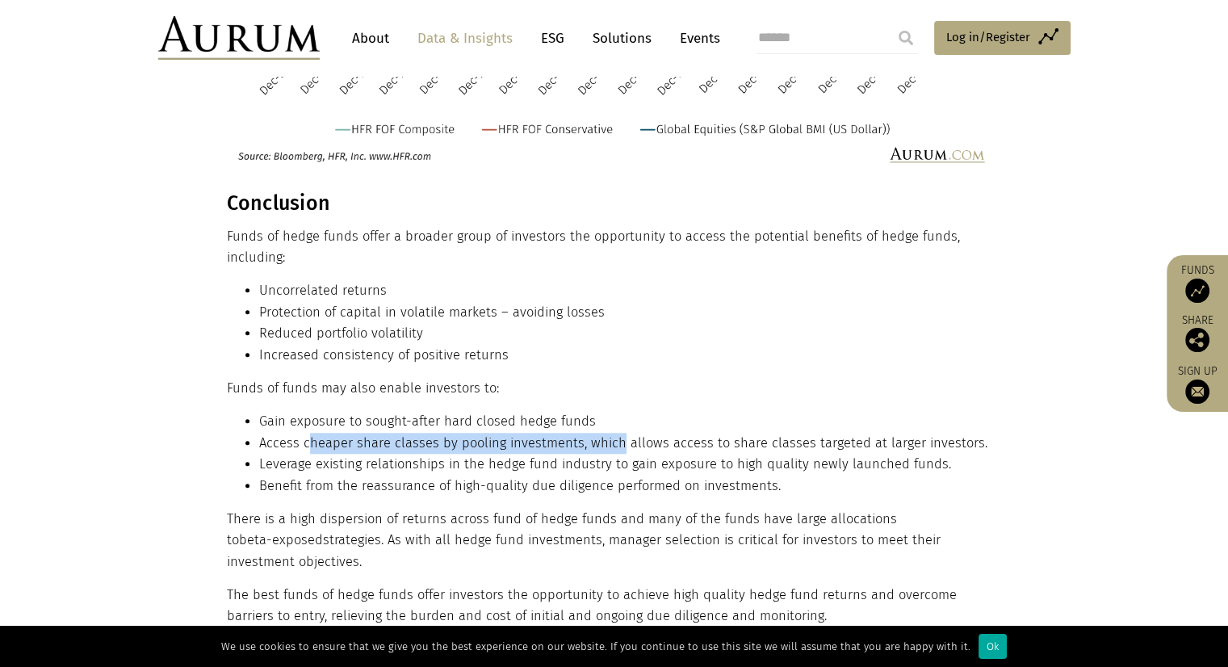
drag, startPoint x: 311, startPoint y: 376, endPoint x: 617, endPoint y: 371, distance: 306.1
click at [617, 433] on li "Access cheaper share classes by pooling investments, which allows access to sha…" at bounding box center [628, 443] width 739 height 21
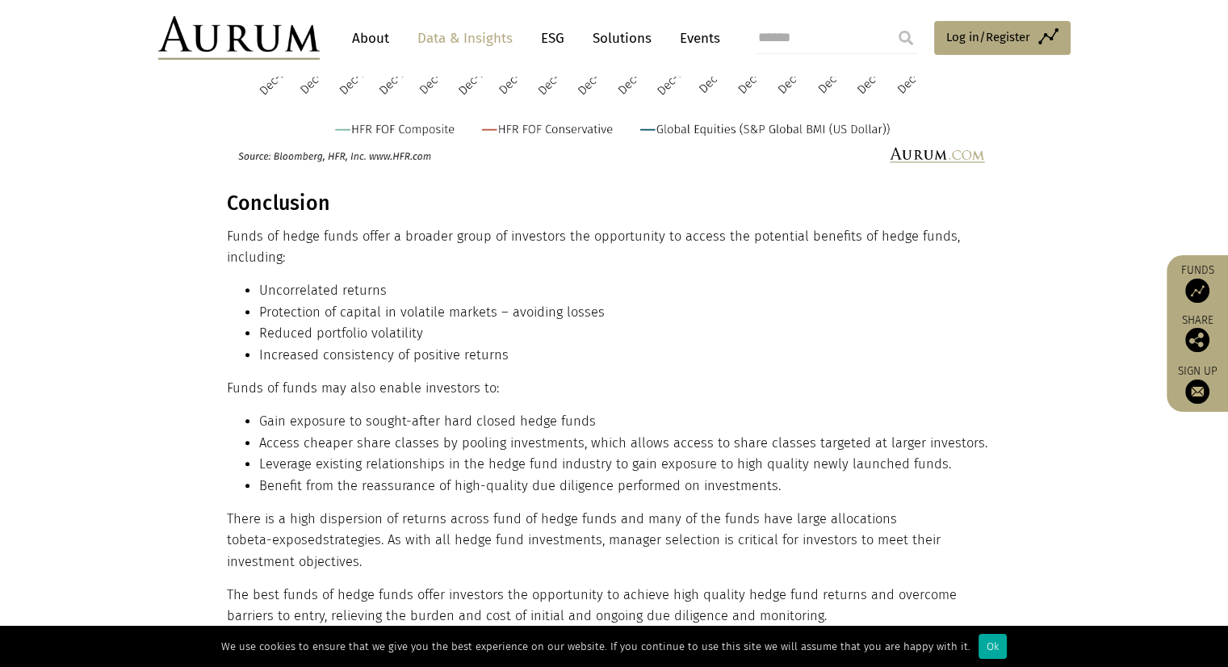
click at [615, 476] on li "Benefit from the reassurance of high-quality due diligence performed on investm…" at bounding box center [628, 486] width 739 height 21
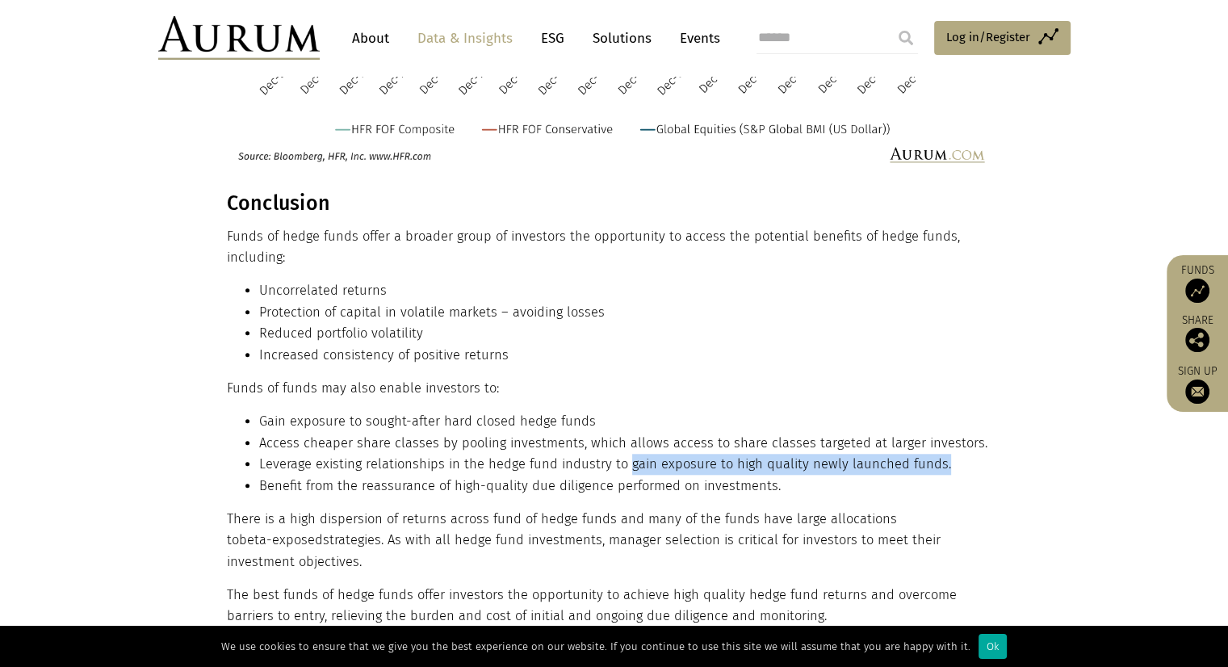
drag, startPoint x: 624, startPoint y: 401, endPoint x: 935, endPoint y: 398, distance: 310.9
click at [935, 454] on li "Leverage existing relationships in the hedge fund industry to gain exposure to …" at bounding box center [628, 464] width 739 height 21
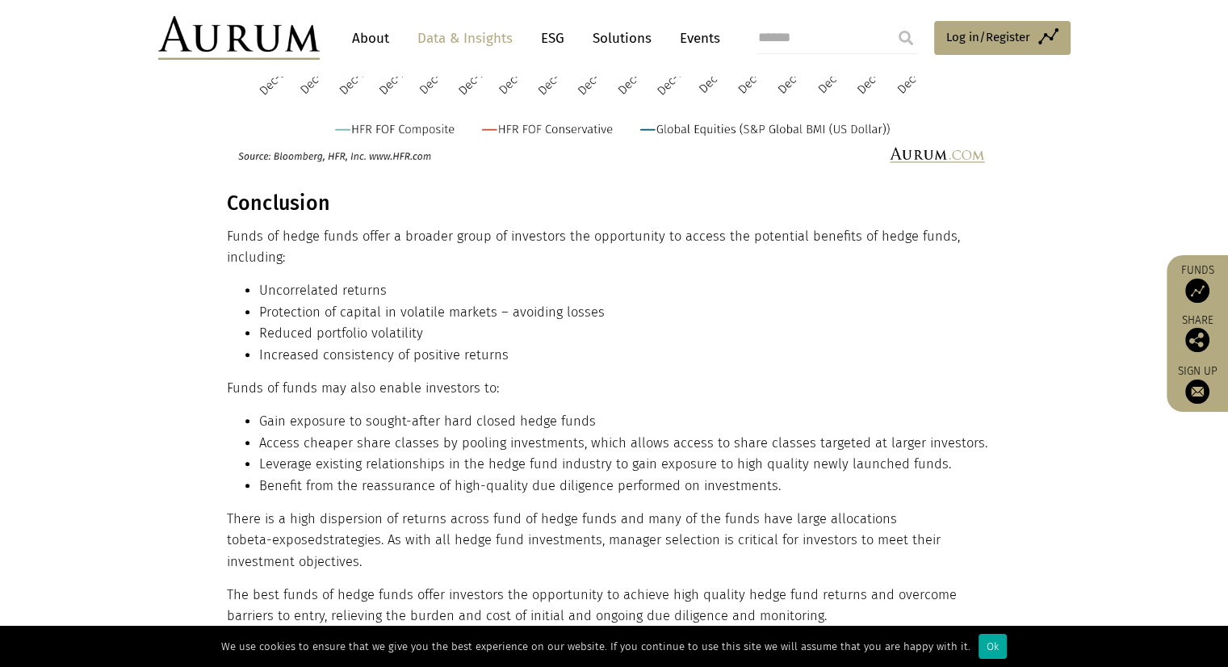
click at [582, 476] on li "Benefit from the reassurance of high-quality due diligence performed on investm…" at bounding box center [628, 486] width 739 height 21
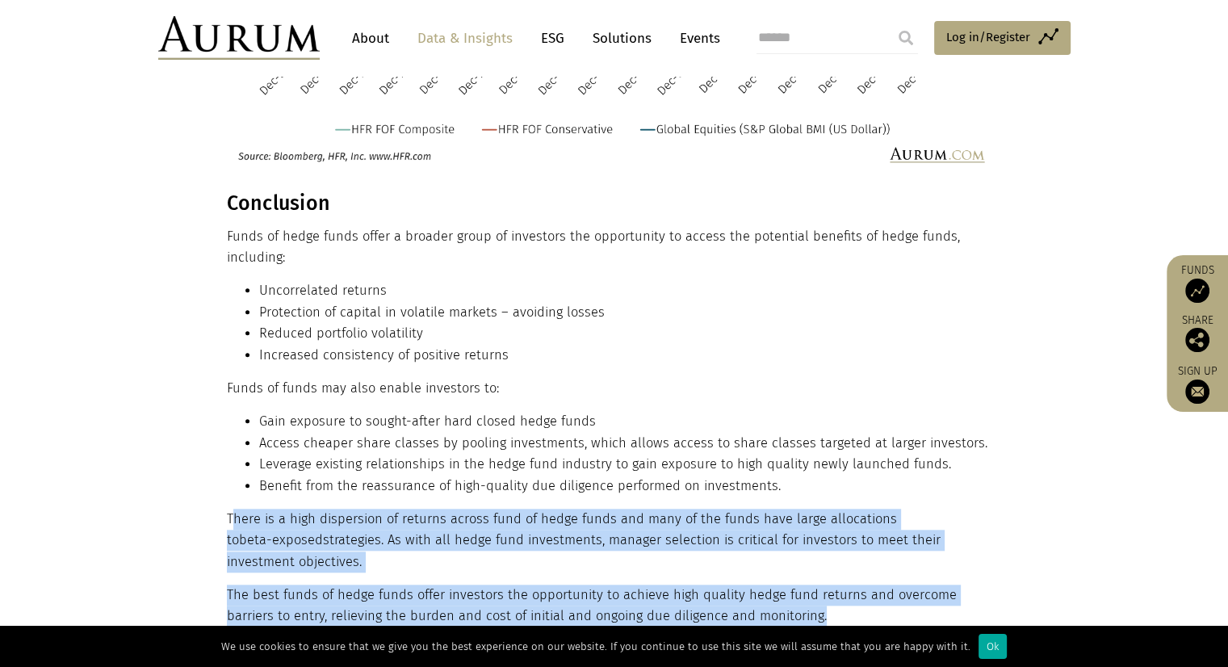
drag, startPoint x: 236, startPoint y: 458, endPoint x: 1008, endPoint y: 474, distance: 772.2
click at [1008, 474] on div "Conclusion Funds of hedge funds offer a broader group of investors the opportun…" at bounding box center [615, 409] width 808 height 436
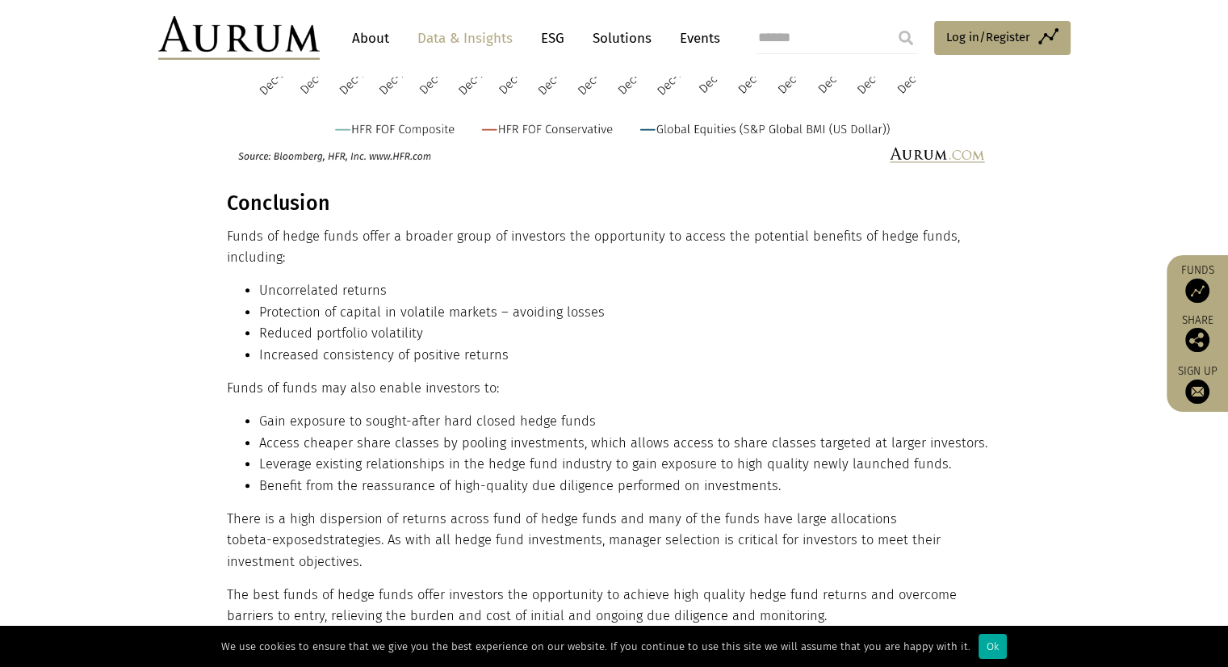
click at [1039, 485] on section "Conclusion Funds of hedge funds offer a broader group of investors the opportun…" at bounding box center [614, 429] width 1228 height 476
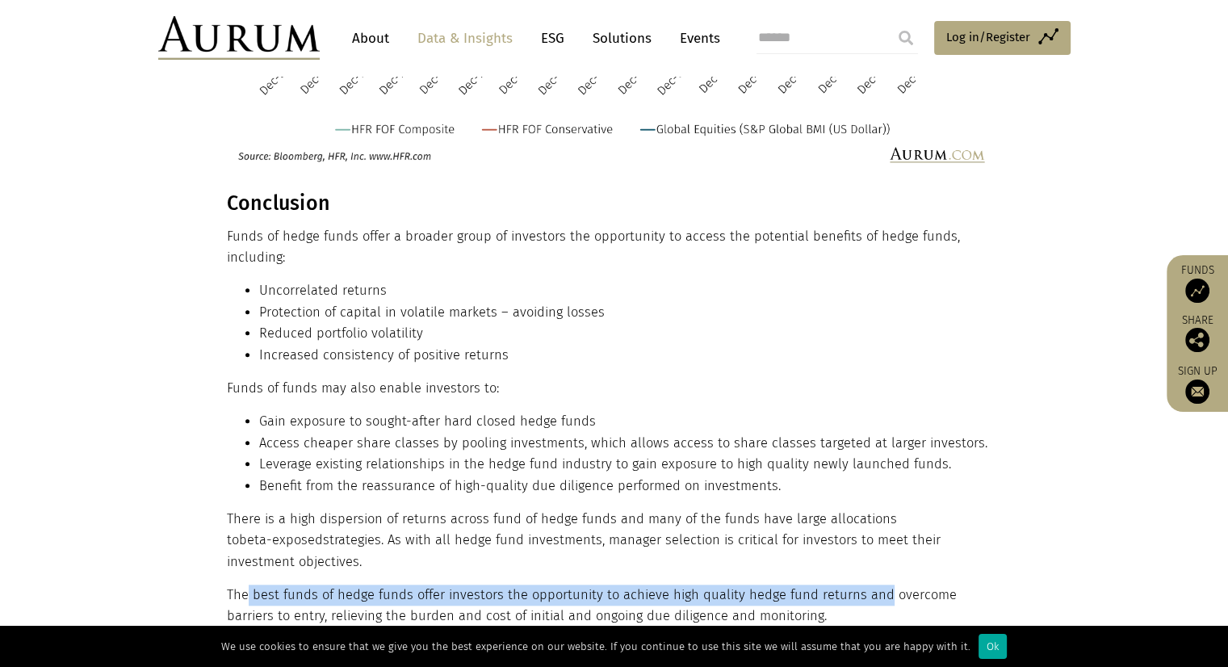
drag, startPoint x: 246, startPoint y: 514, endPoint x: 879, endPoint y: 509, distance: 633.2
click at [879, 585] on p "The best funds of hedge funds offer investors the opportunity to achieve high q…" at bounding box center [612, 606] width 771 height 43
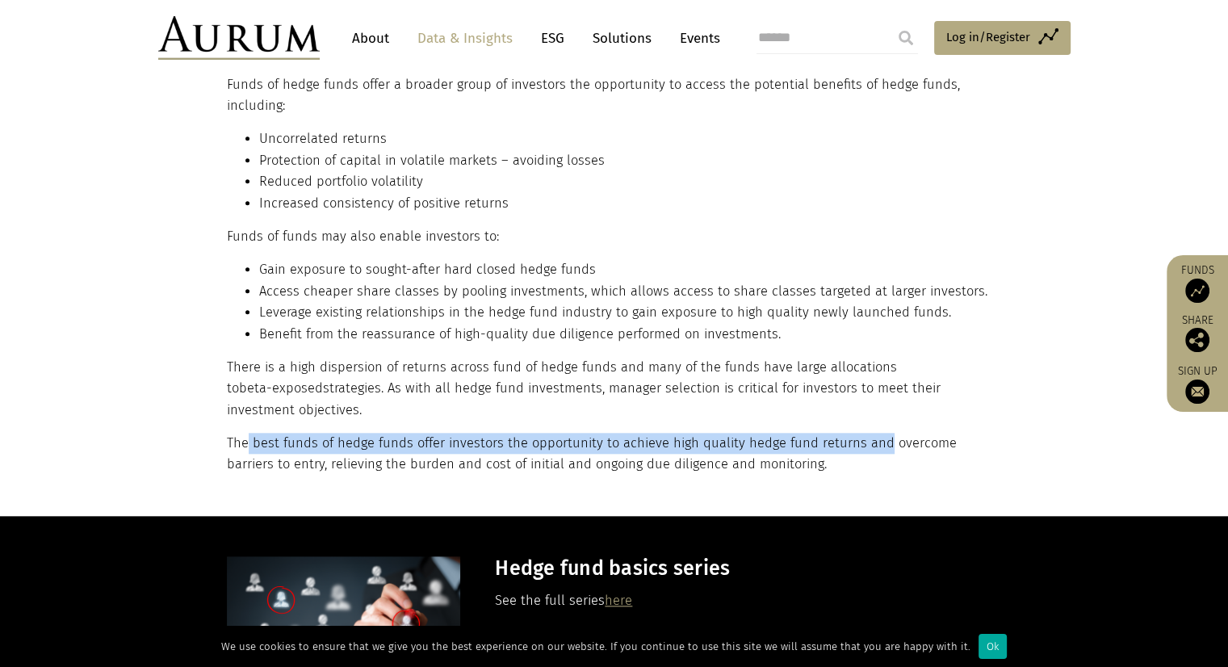
scroll to position [7591, 0]
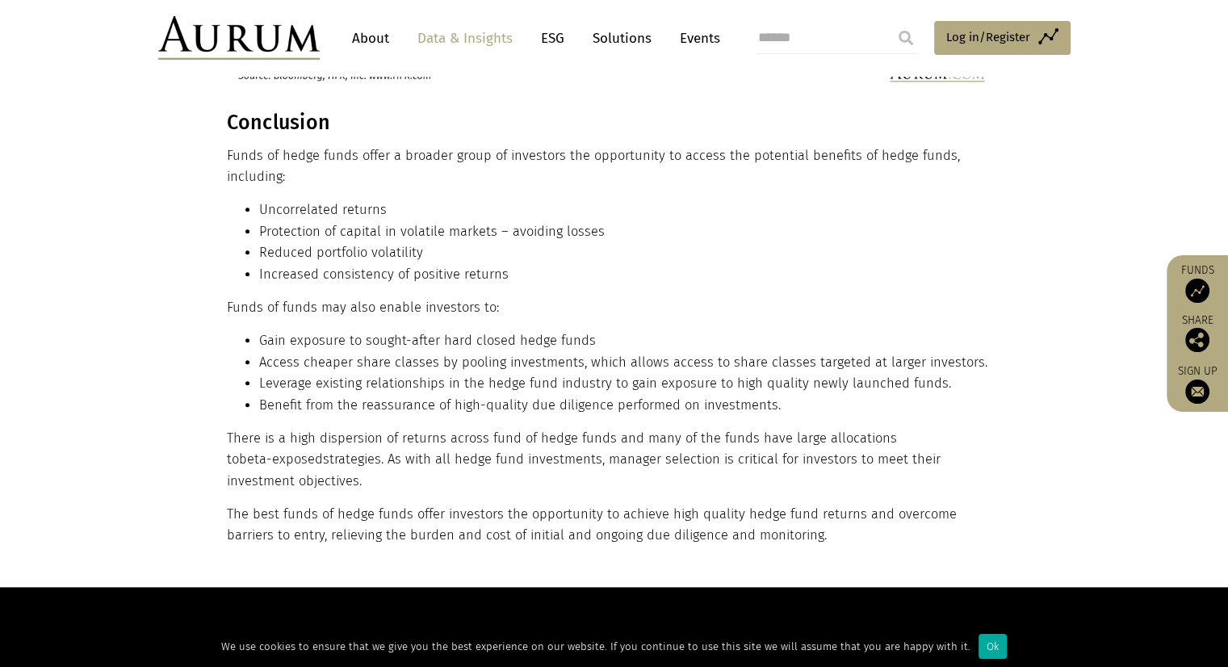
click at [1001, 379] on div "Conclusion Funds of hedge funds offer a broader group of investors the opportun…" at bounding box center [615, 329] width 808 height 436
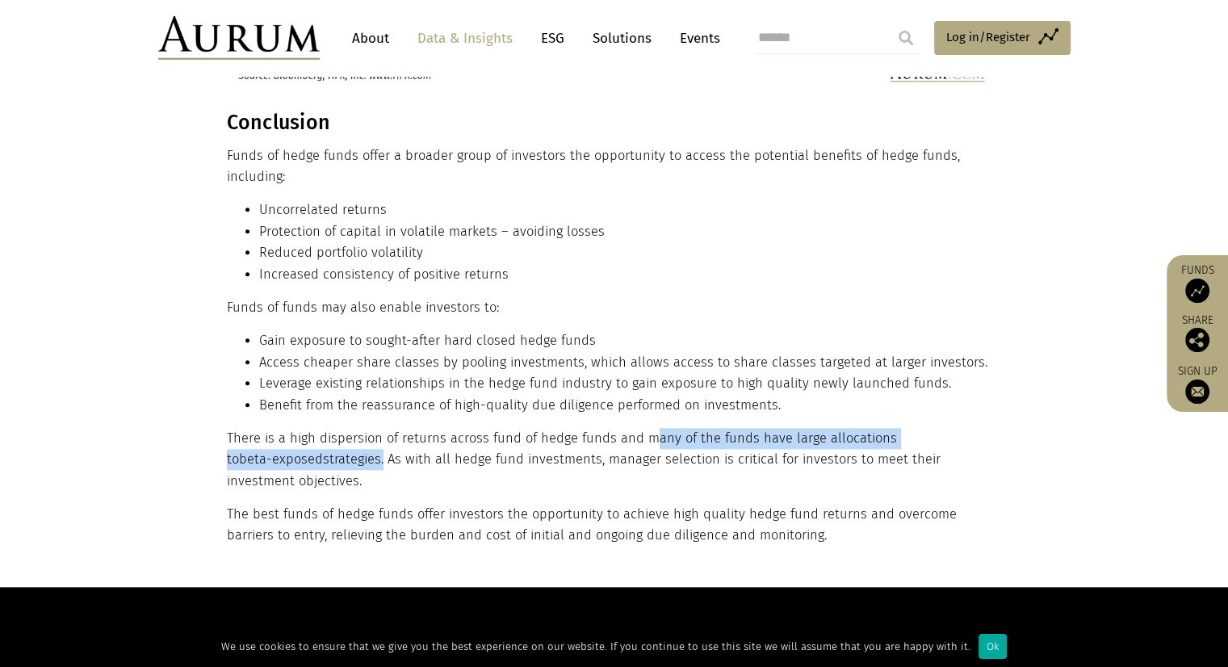
drag, startPoint x: 658, startPoint y: 367, endPoint x: 284, endPoint y: 397, distance: 375.1
click at [284, 428] on p "There is a high dispersion of returns across fund of hedge funds and many of th…" at bounding box center [612, 460] width 771 height 64
click at [615, 664] on link "here" at bounding box center [618, 671] width 27 height 15
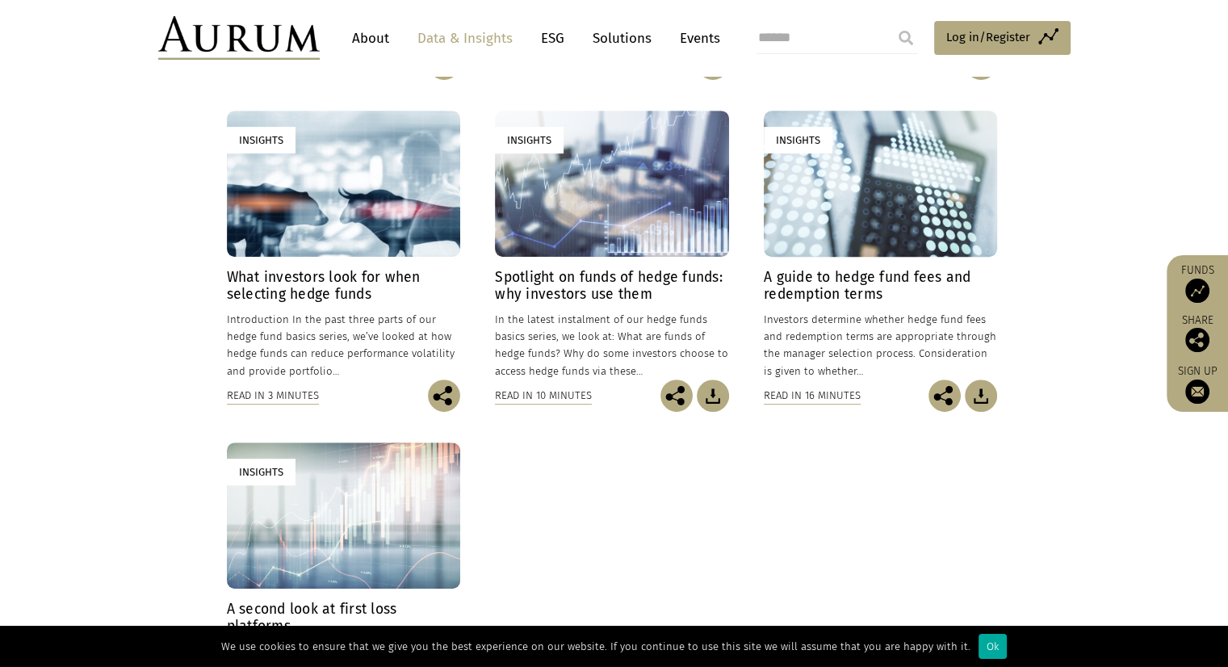
scroll to position [646, 0]
